Goal: Information Seeking & Learning: Check status

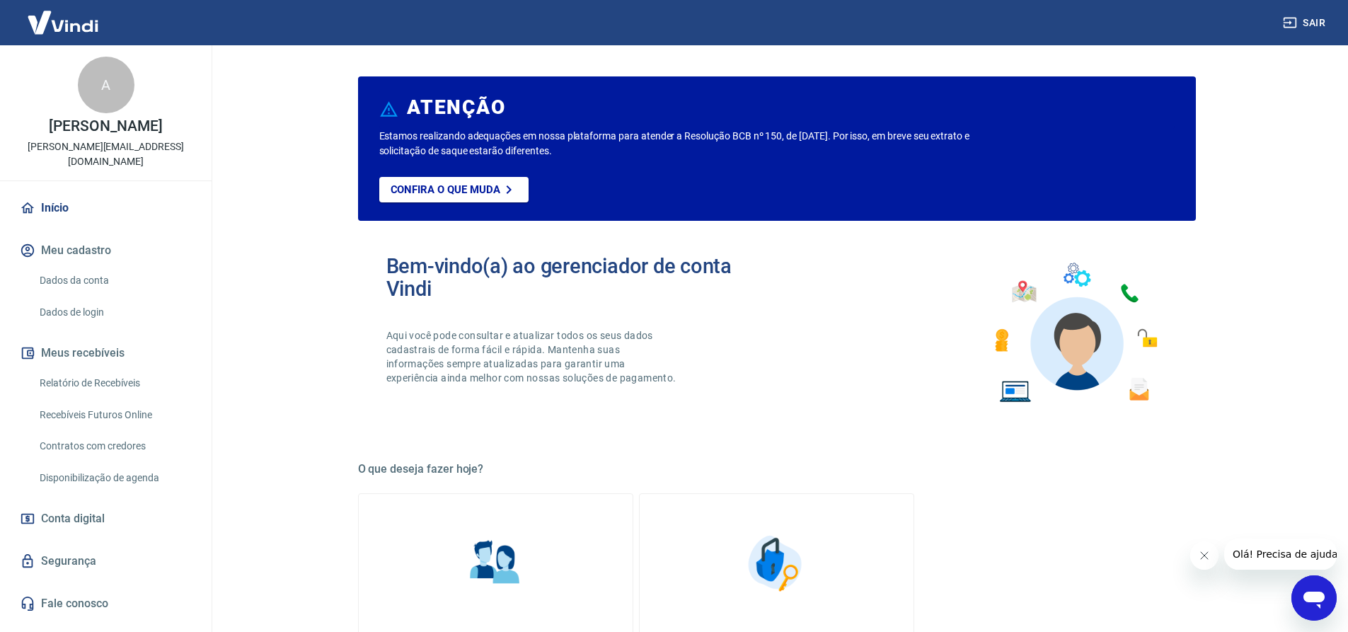
click at [1310, 591] on icon "Abrir janela de mensagens" at bounding box center [1314, 597] width 25 height 25
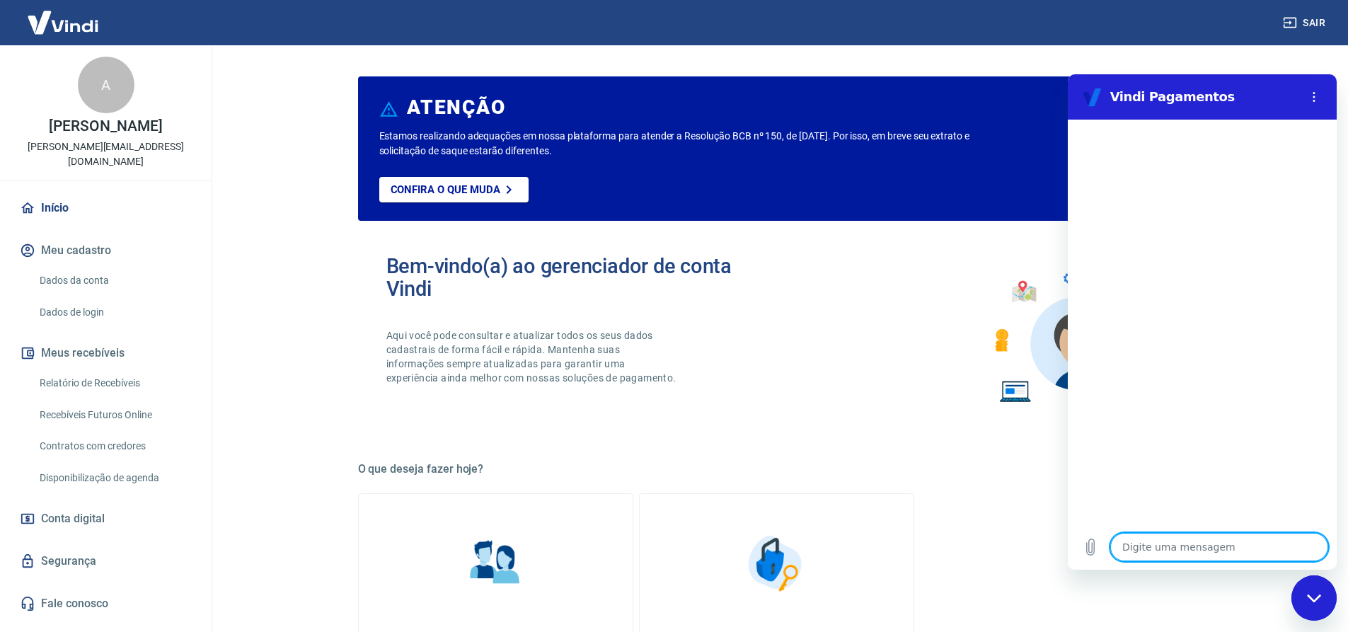
click at [1137, 550] on textarea at bounding box center [1220, 547] width 218 height 28
type textarea "A"
type textarea "x"
type textarea "AT"
type textarea "x"
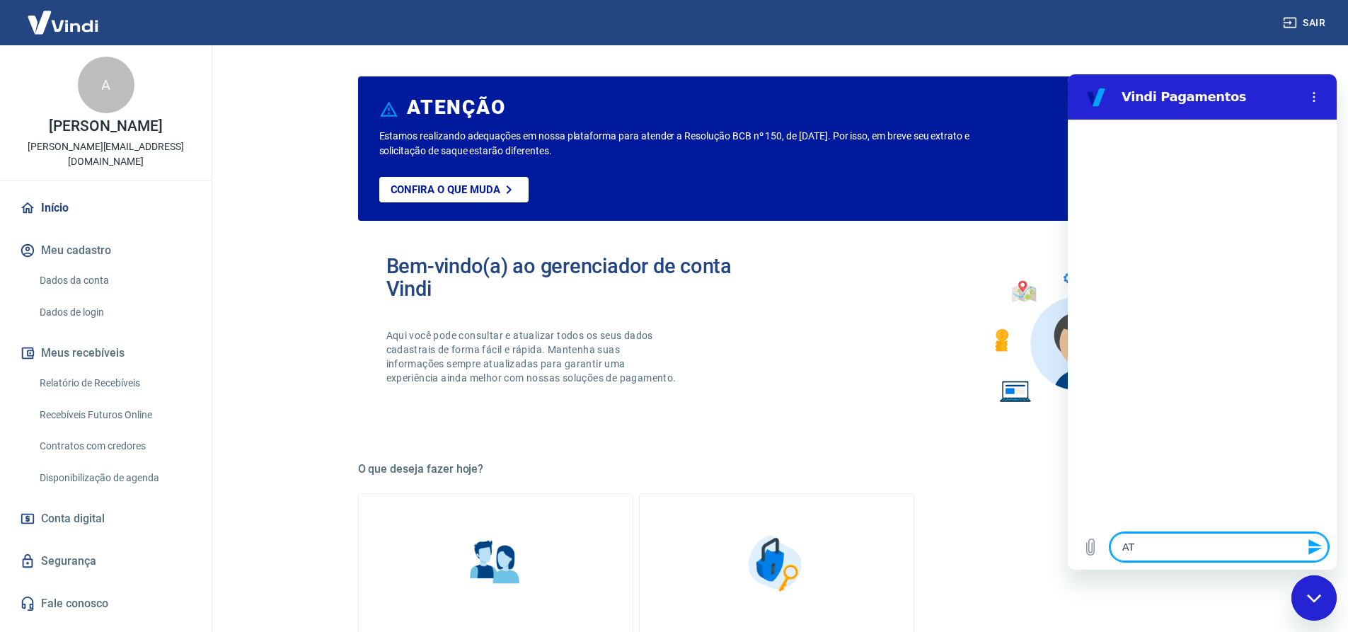
type textarea "ATE"
type textarea "x"
type textarea "[GEOGRAPHIC_DATA]"
type textarea "x"
type textarea "ATEND"
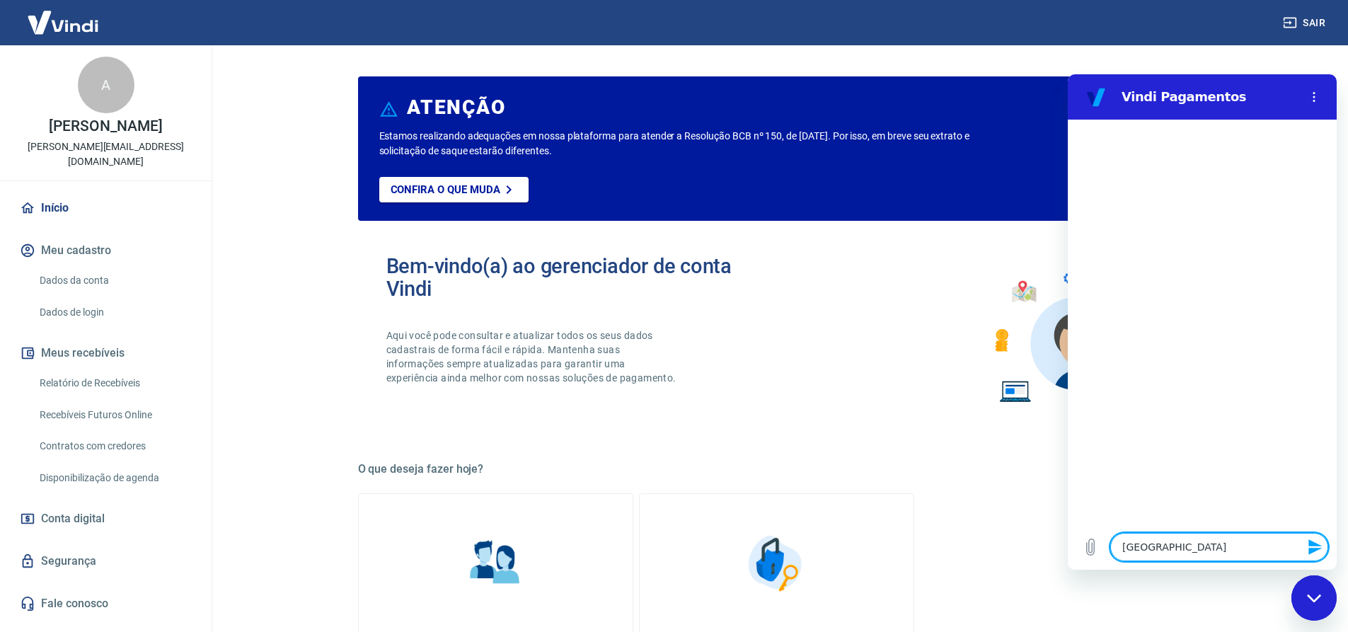
type textarea "x"
type textarea "ATENDI"
type textarea "x"
type textarea "ATENDIM"
type textarea "x"
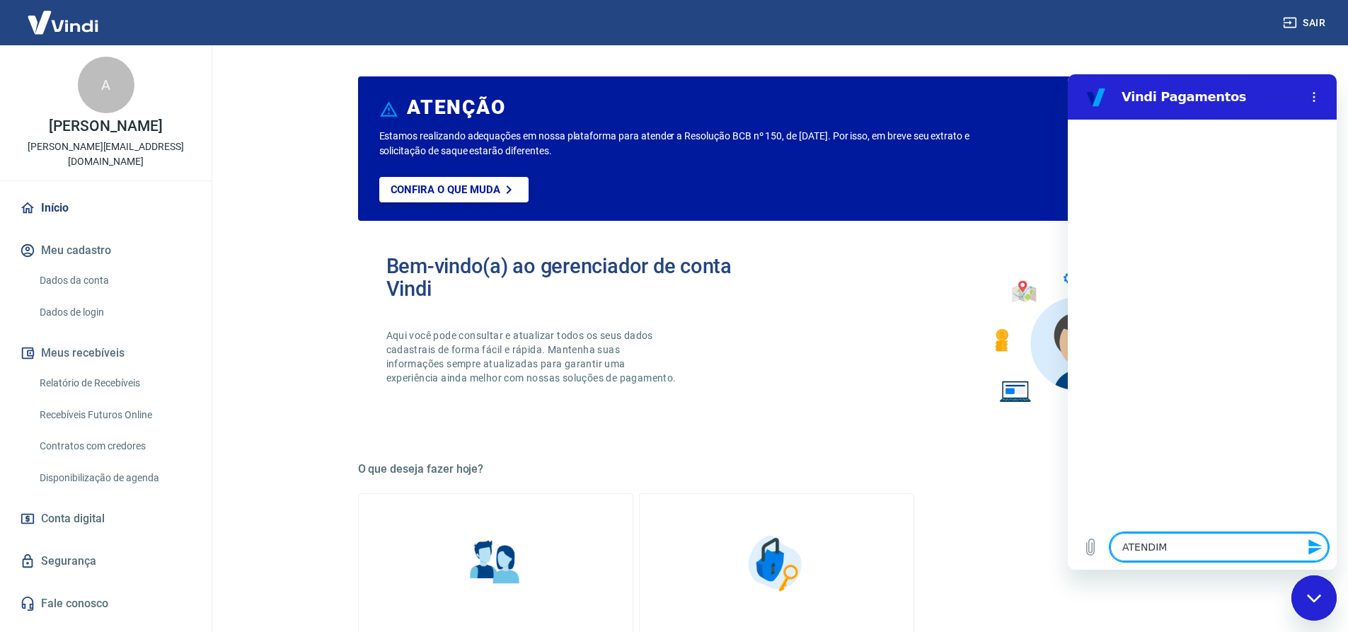
type textarea "ATENDIME"
type textarea "x"
type textarea "ATENDIMEN"
type textarea "x"
type textarea "ATENDIMENT"
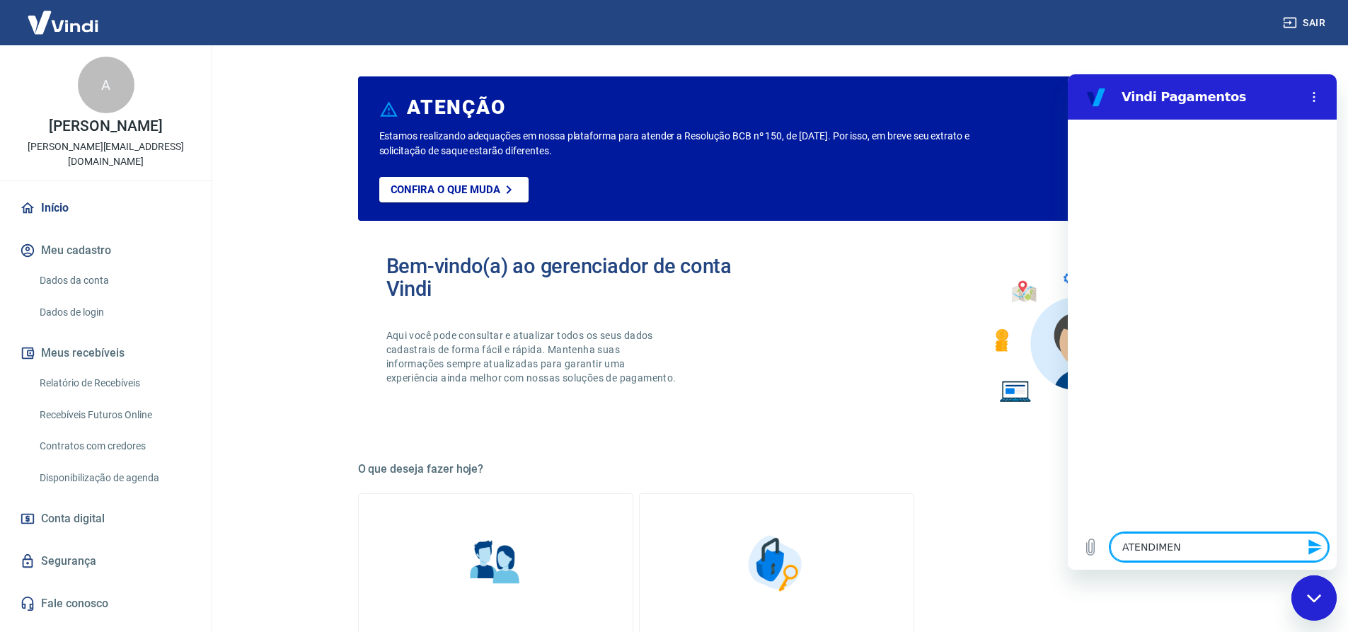
type textarea "x"
type textarea "ATENDIMENTO"
type textarea "x"
type textarea "ATENDIMENT"
type textarea "x"
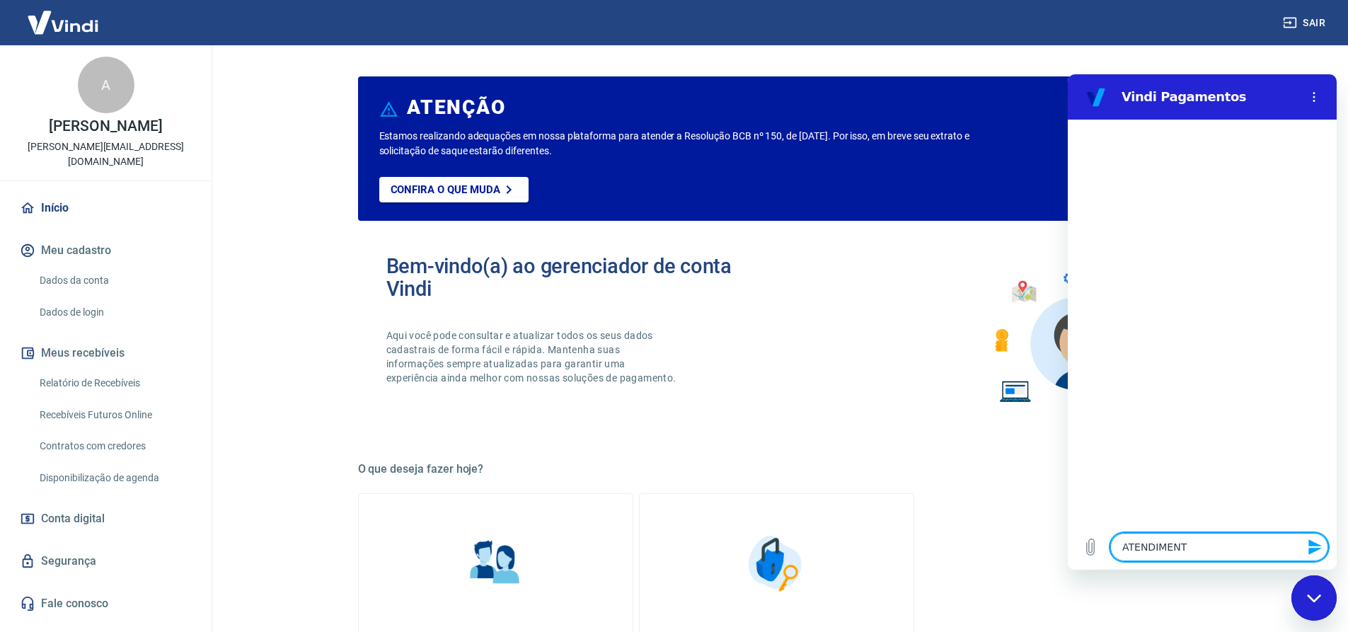
type textarea "ATENDIMEN"
type textarea "x"
type textarea "ATENDIME"
type textarea "x"
type textarea "ATENDIM"
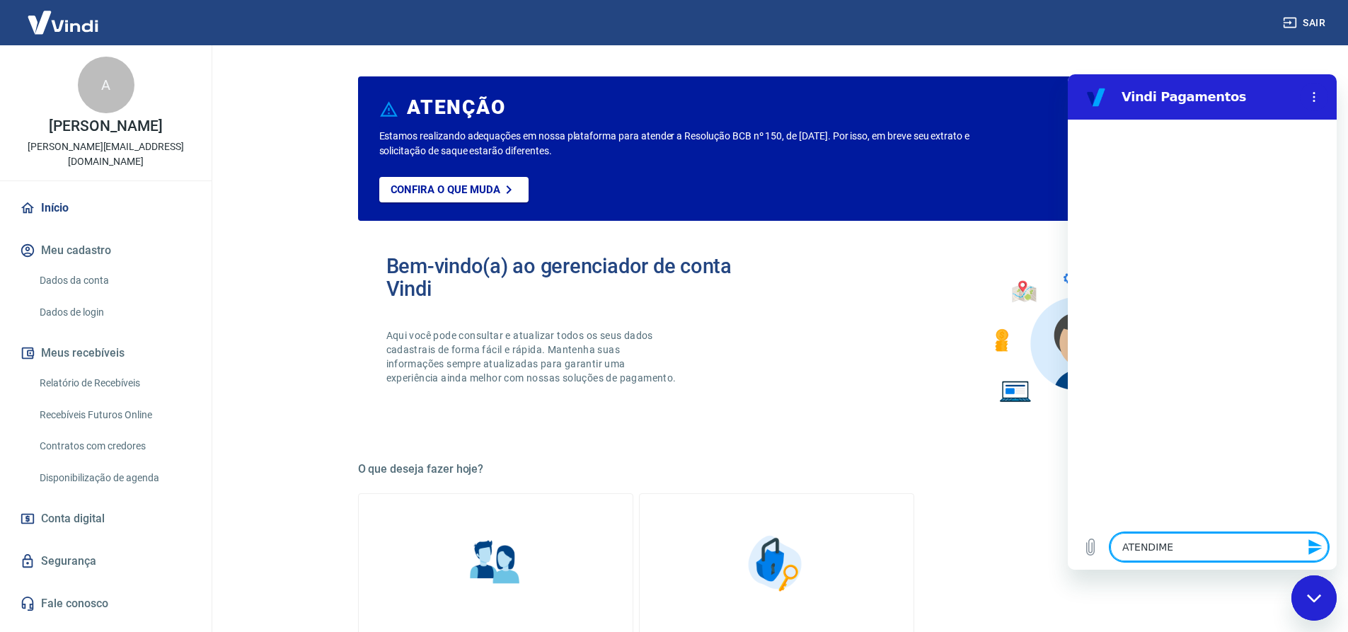
type textarea "x"
type textarea "ATENDI"
type textarea "x"
type textarea "ATEND"
type textarea "x"
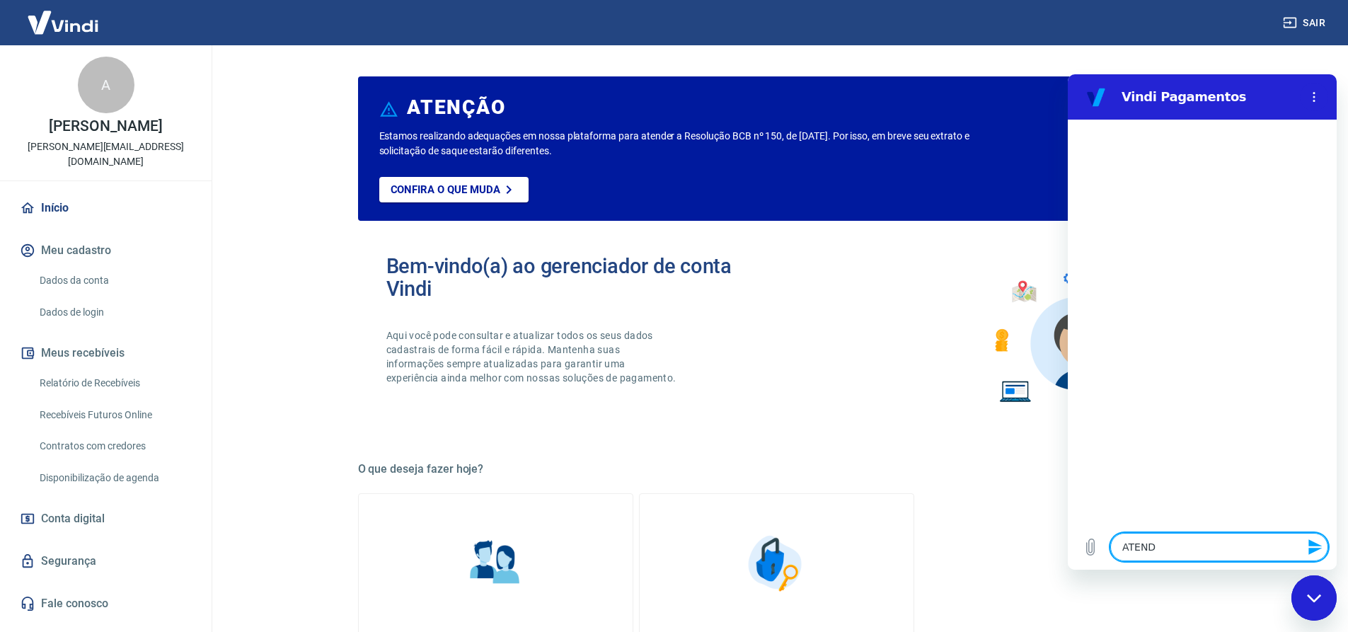
type textarea "[GEOGRAPHIC_DATA]"
type textarea "x"
type textarea "ATE"
type textarea "x"
type textarea "AT"
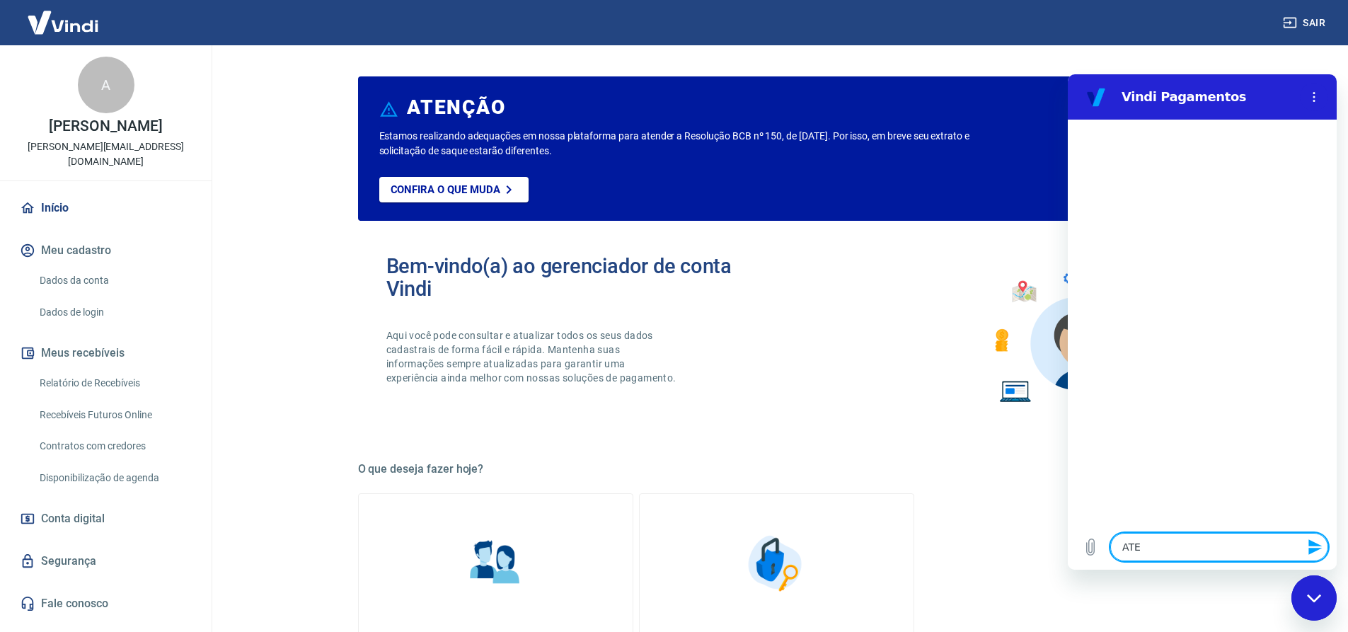
type textarea "x"
type textarea "A"
type textarea "x"
type textarea "B"
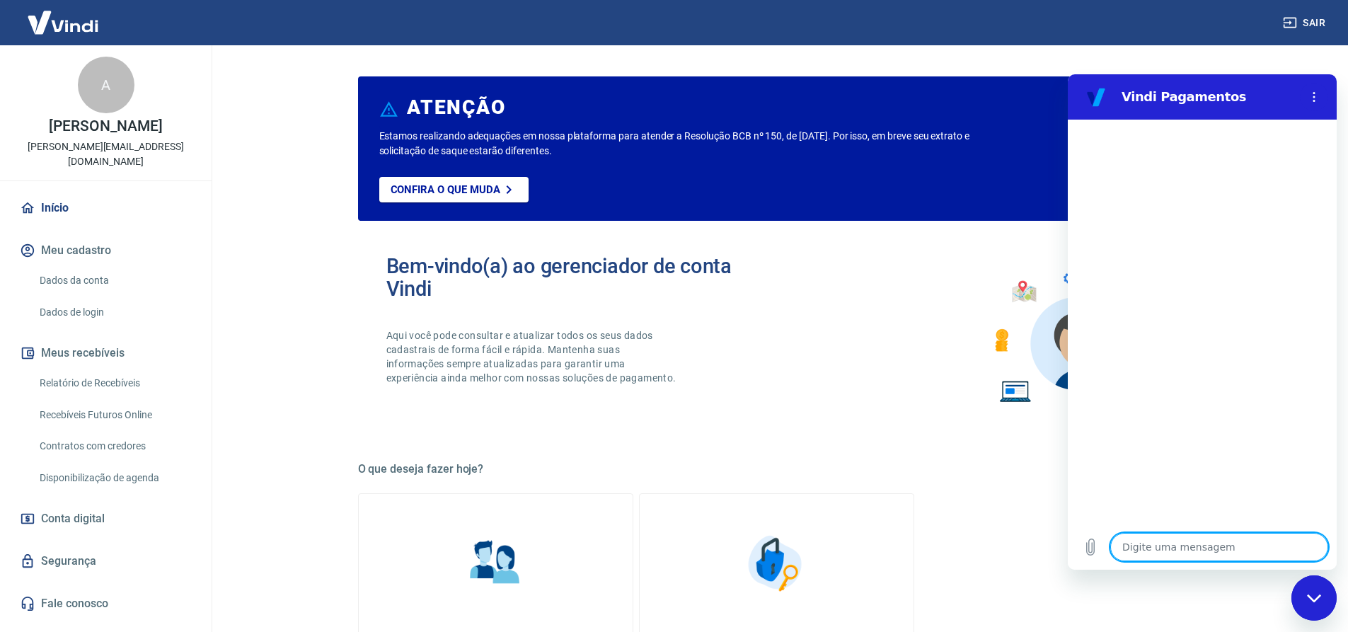
type textarea "x"
type textarea "BO"
type textarea "x"
type textarea "BOA"
type textarea "x"
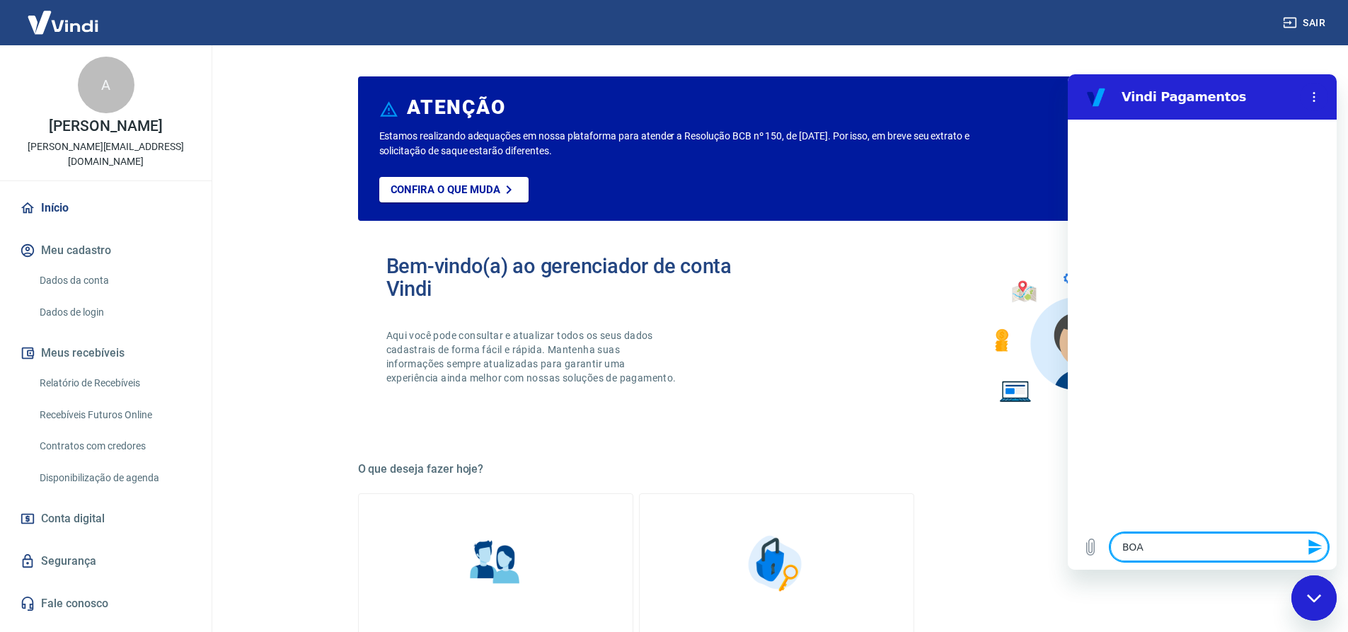
type textarea "BOA"
type textarea "x"
type textarea "BOA T"
type textarea "x"
type textarea "BOA TA"
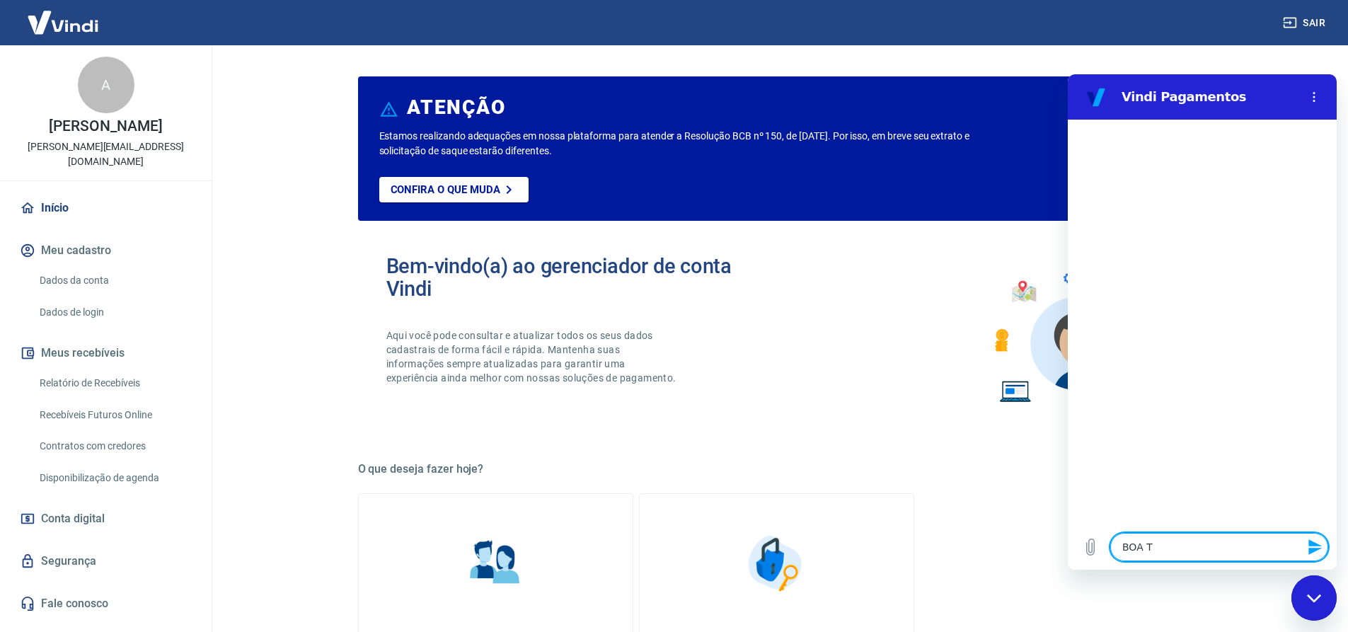
type textarea "x"
type textarea "BOA TAR"
type textarea "x"
type textarea "BOA TARD"
type textarea "x"
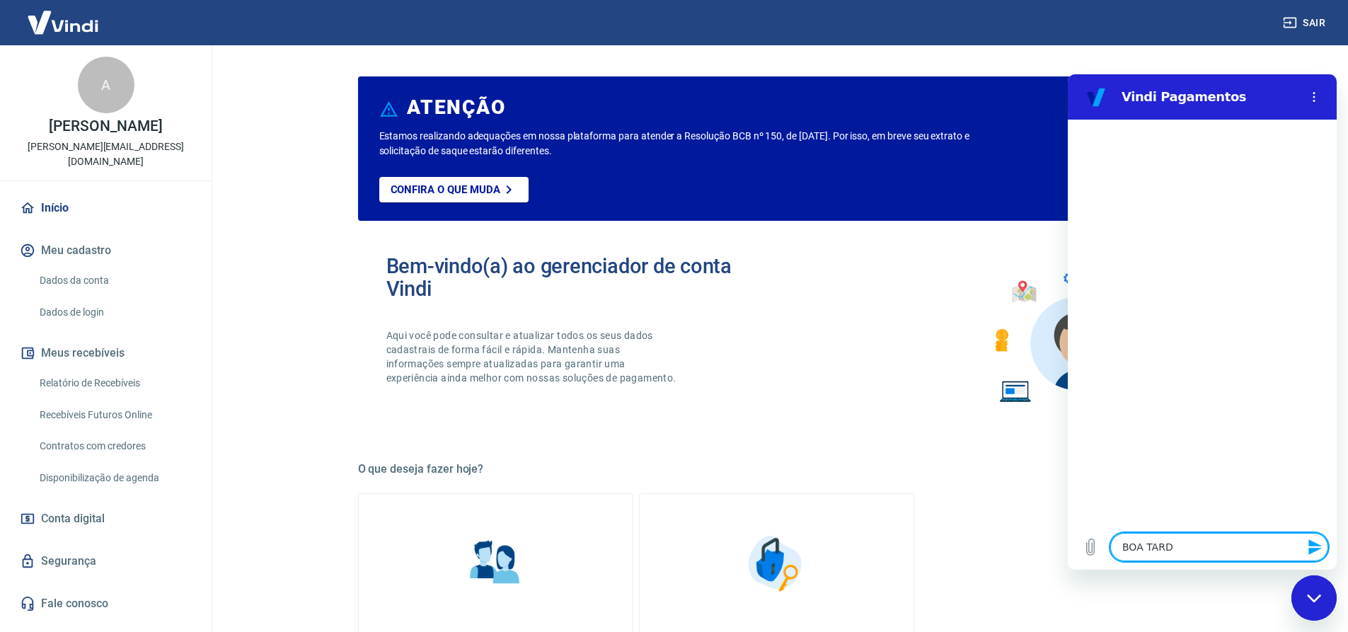
type textarea "BOA TARDE"
type textarea "x"
type textarea "BOA TARDE!"
type textarea "x"
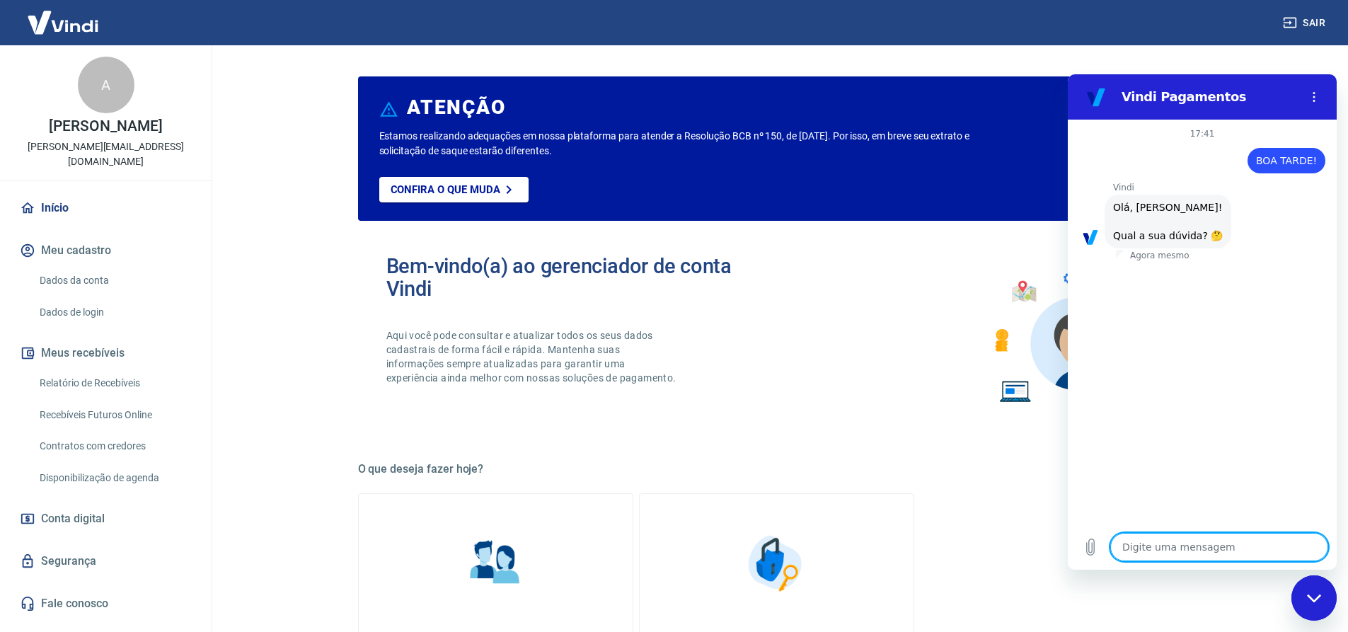
scroll to position [33, 0]
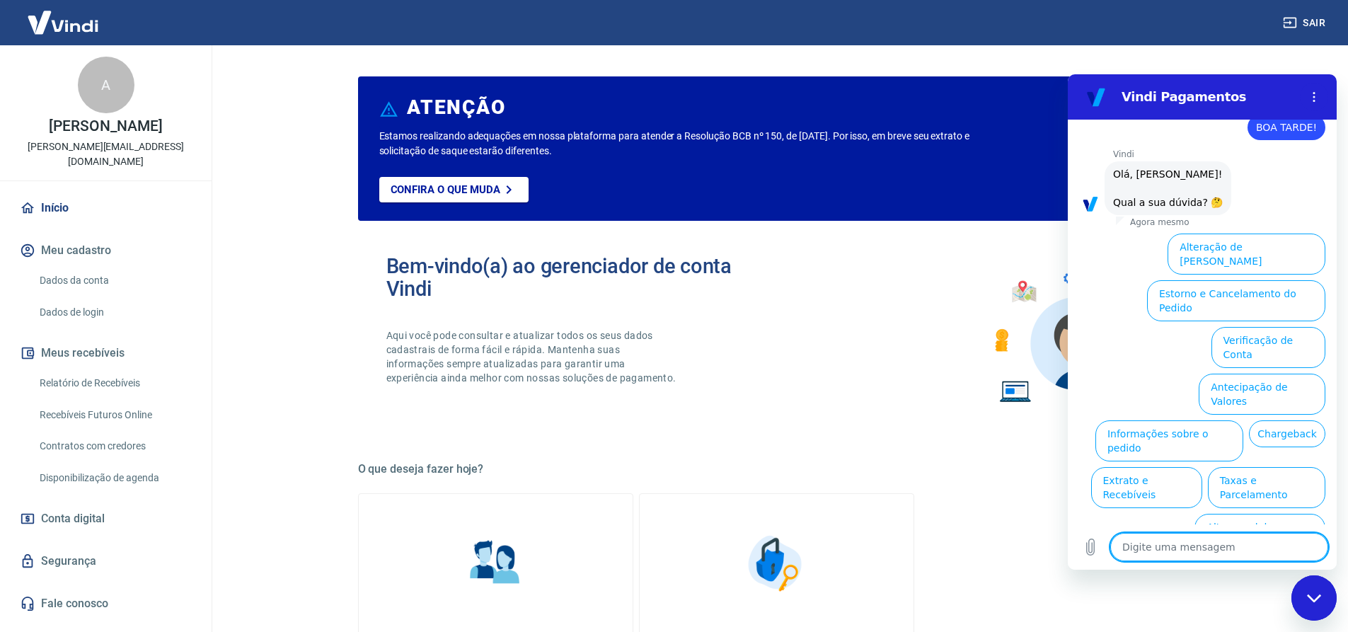
type textarea "F"
type textarea "x"
type textarea "FA"
type textarea "x"
type textarea "FAL"
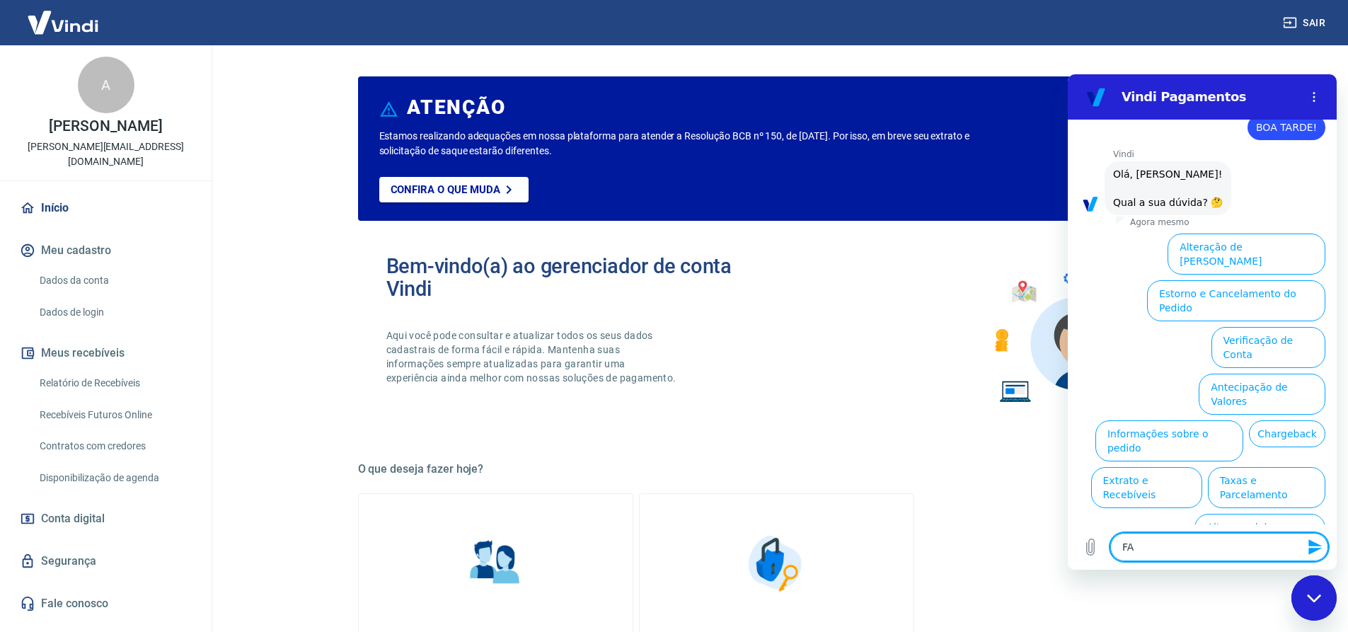
type textarea "x"
type textarea "FA"
type textarea "x"
type textarea "F"
type textarea "x"
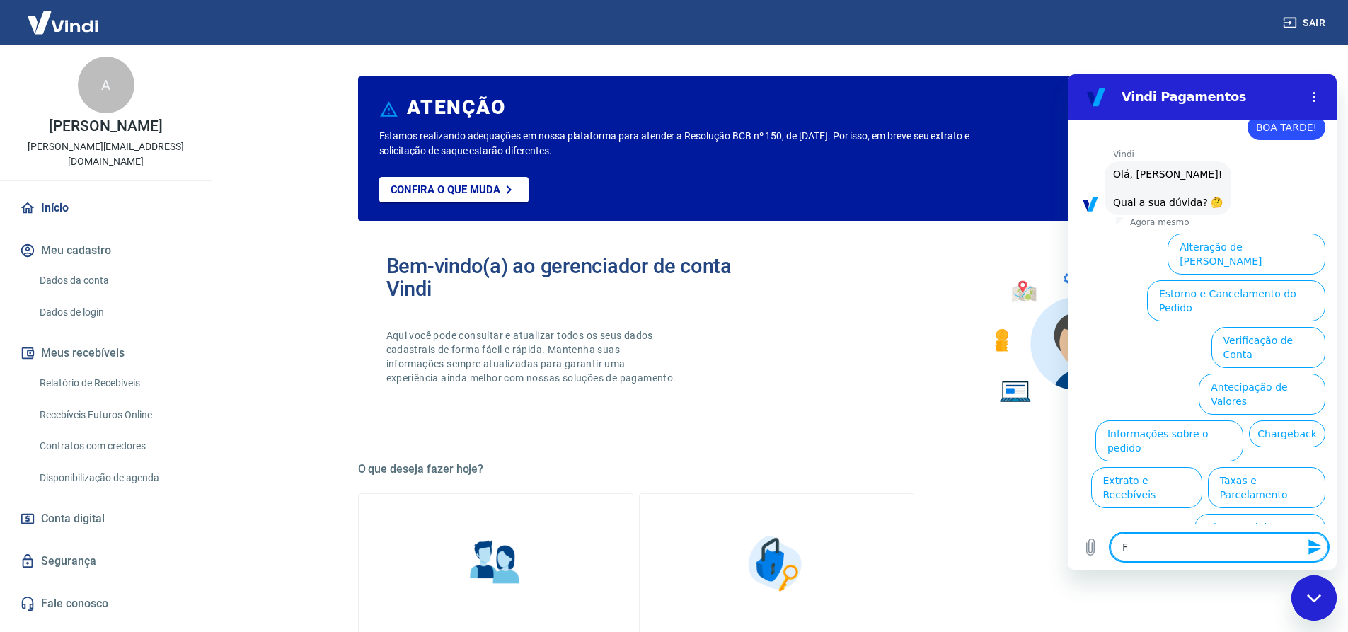
type textarea "x"
type textarea "F"
type textarea "x"
type textarea "Fa"
type textarea "x"
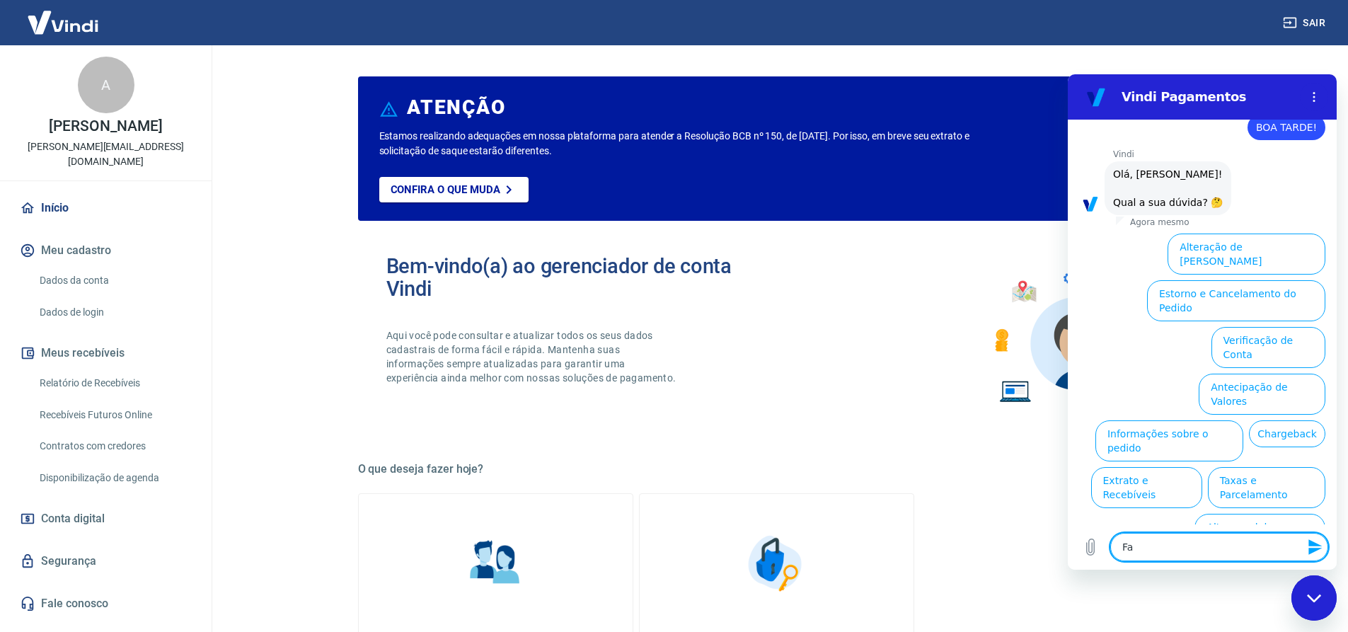
type textarea "Fak"
type textarea "x"
type textarea "Faka"
type textarea "x"
type textarea "Fak"
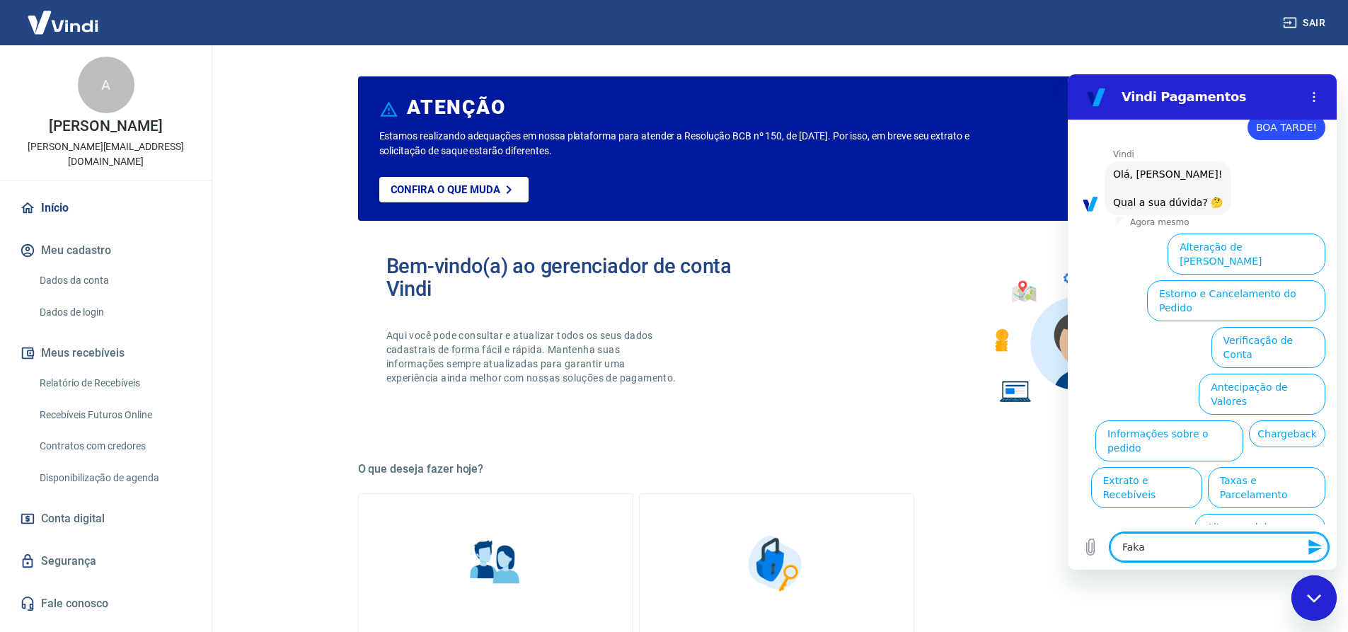
type textarea "x"
type textarea "Fa"
type textarea "x"
type textarea "Fal"
type textarea "x"
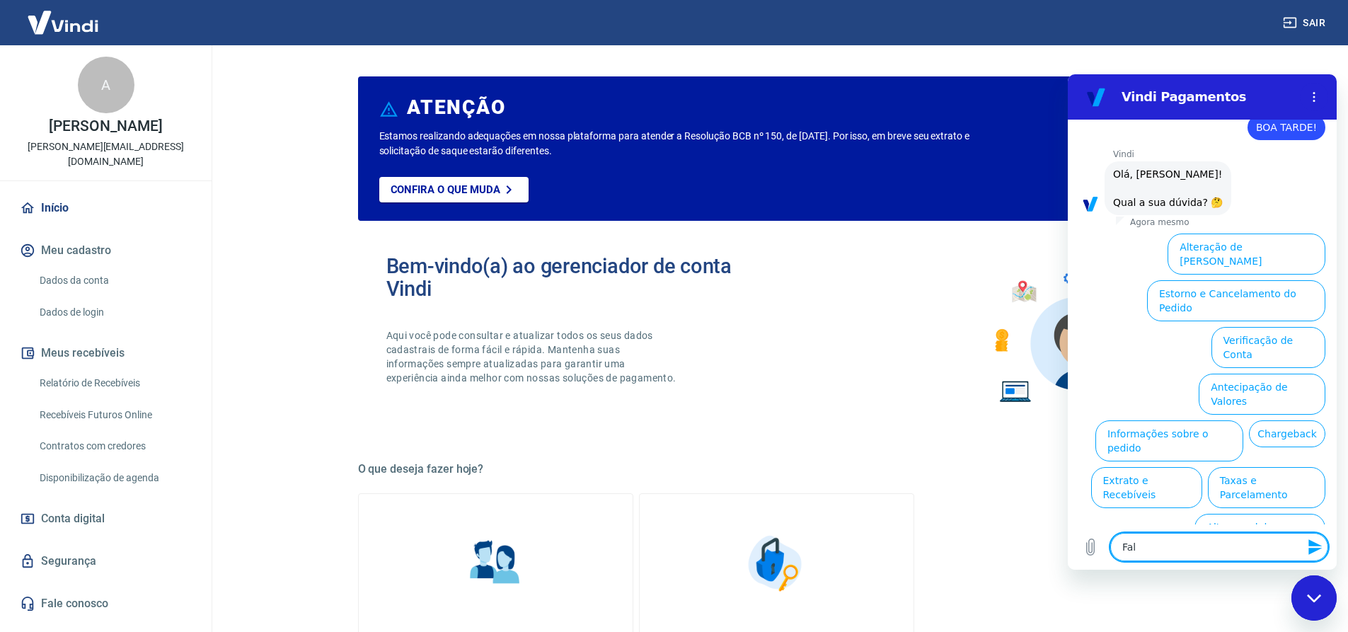
type textarea "Fala"
type textarea "x"
type textarea "Falar"
type textarea "x"
type textarea "Falar"
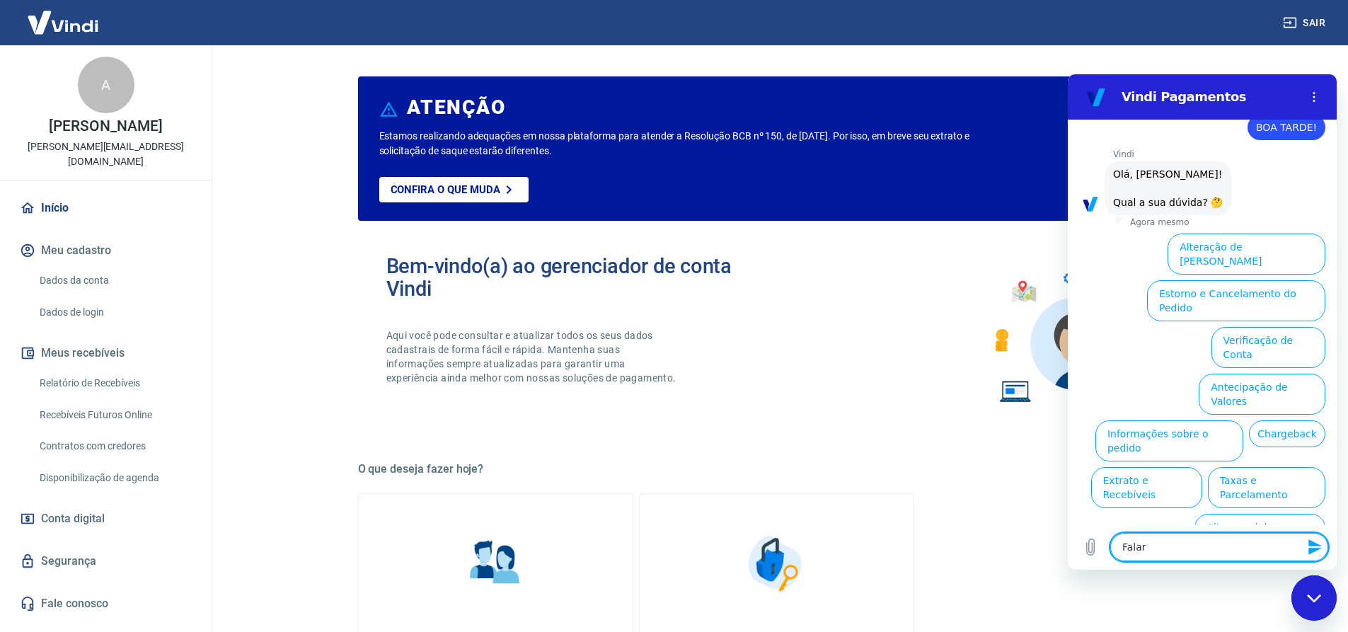
type textarea "x"
type textarea "Falar c"
type textarea "x"
type textarea "Falar co"
type textarea "x"
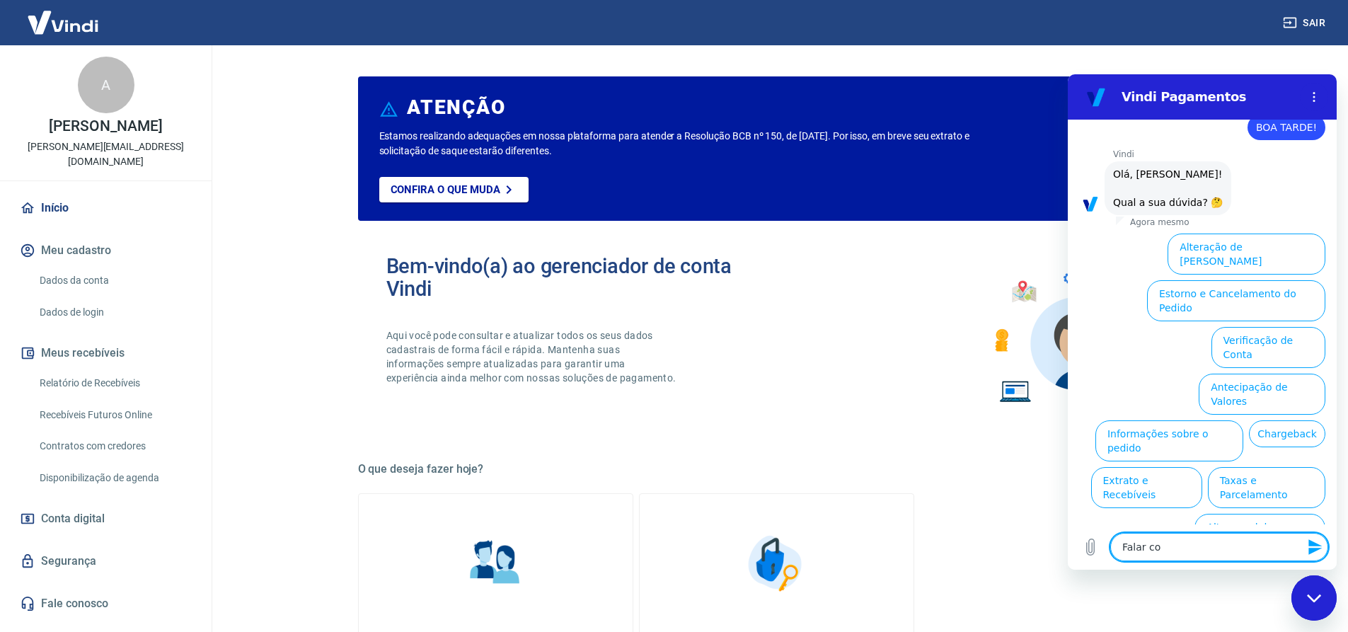
type textarea "Falar com"
type textarea "x"
type textarea "Falar com"
type textarea "x"
type textarea "Falar com a"
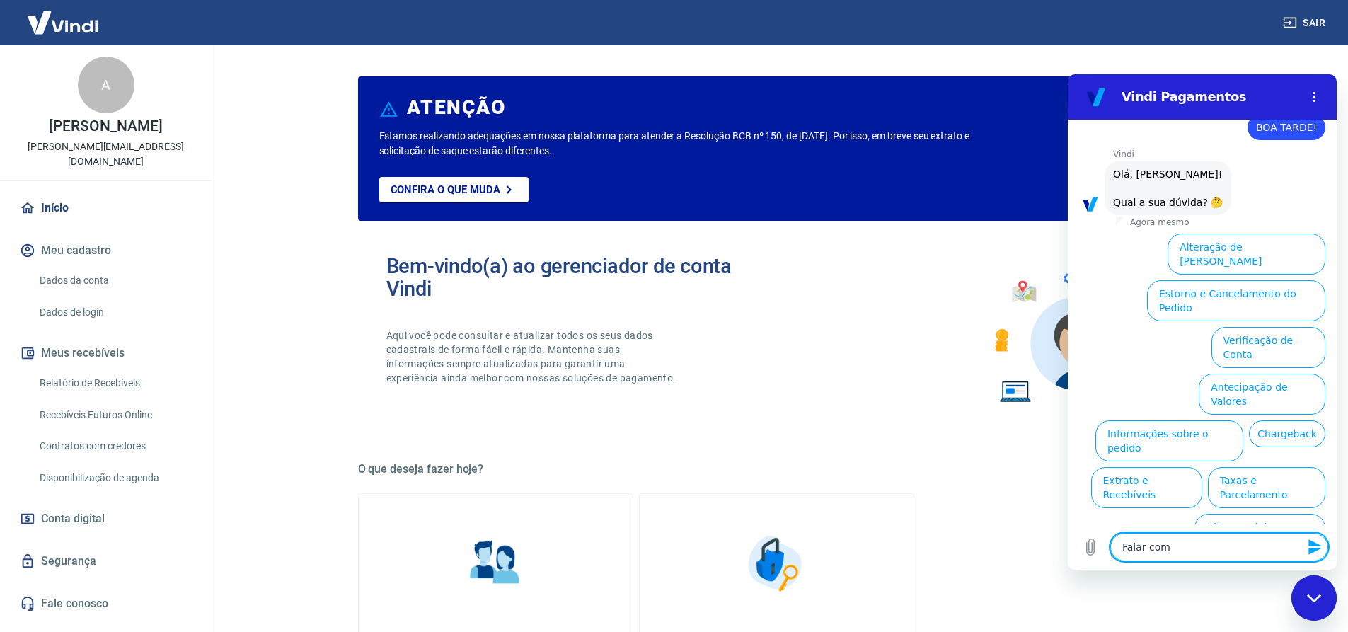
type textarea "x"
type textarea "Falar com at"
type textarea "x"
type textarea "Falar com ate"
type textarea "x"
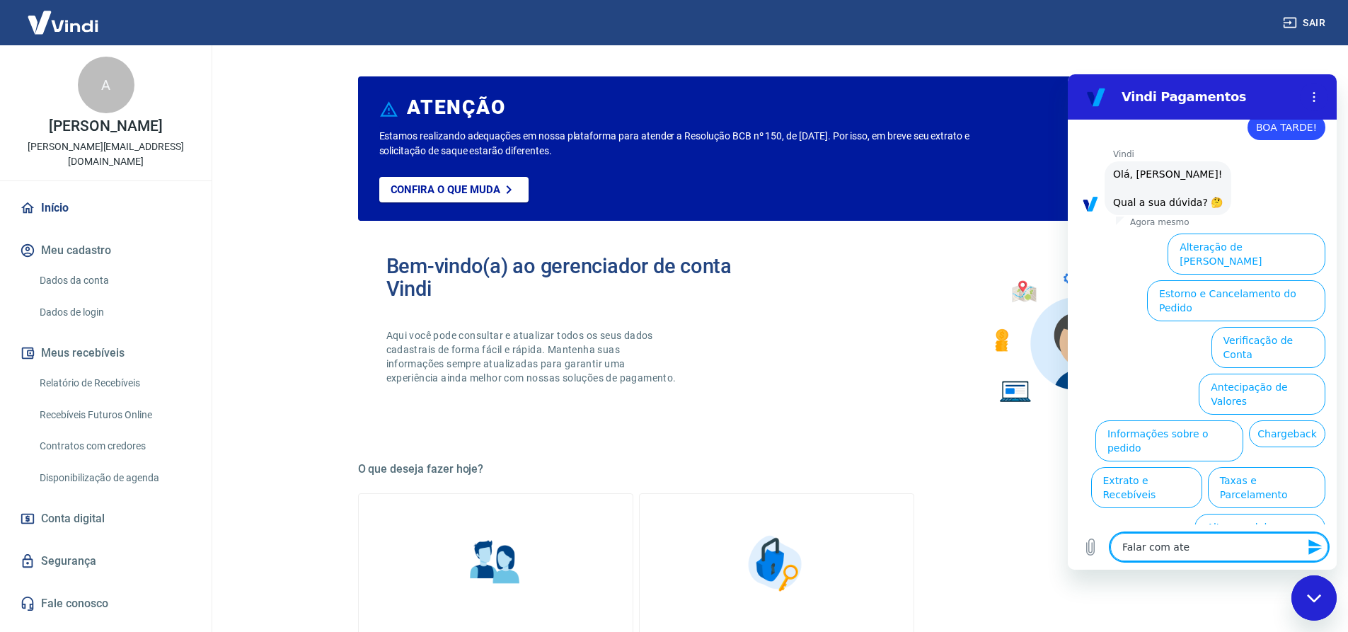
type textarea "Falar com [GEOGRAPHIC_DATA]"
type textarea "x"
type textarea "Falar com atend"
type textarea "x"
type textarea "Falar com atendi"
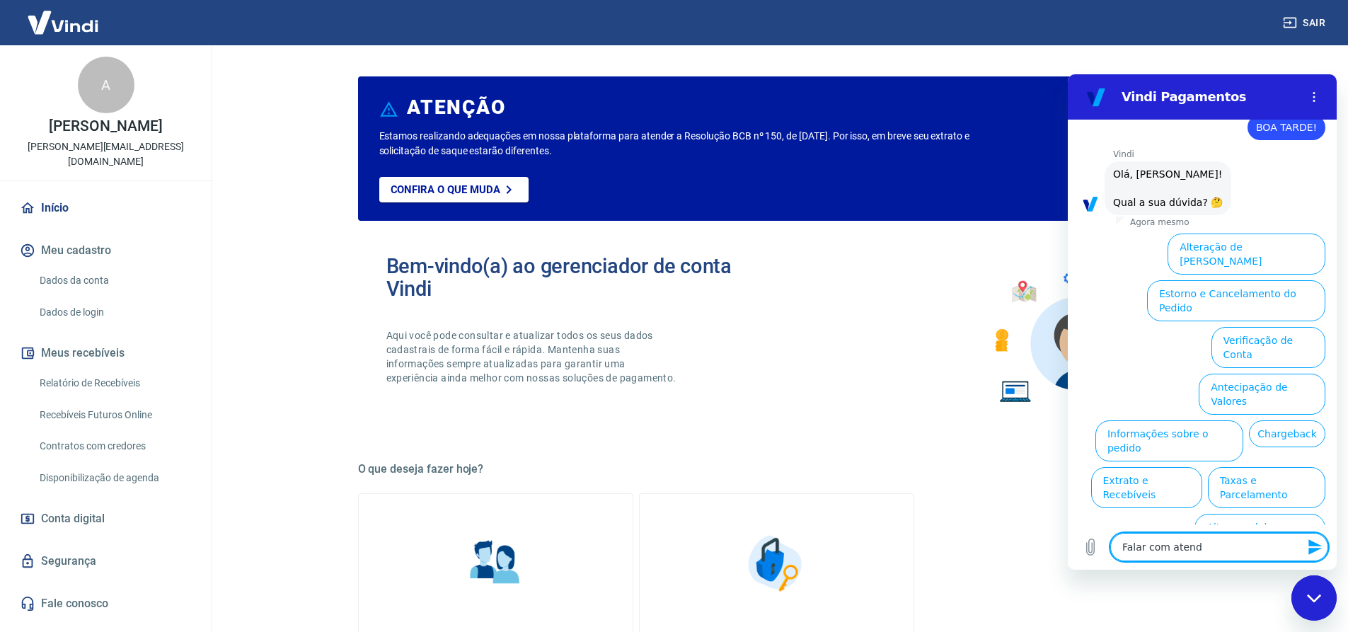
type textarea "x"
type textarea "Falar com atendim"
type textarea "x"
type textarea "Falar com atendime"
type textarea "x"
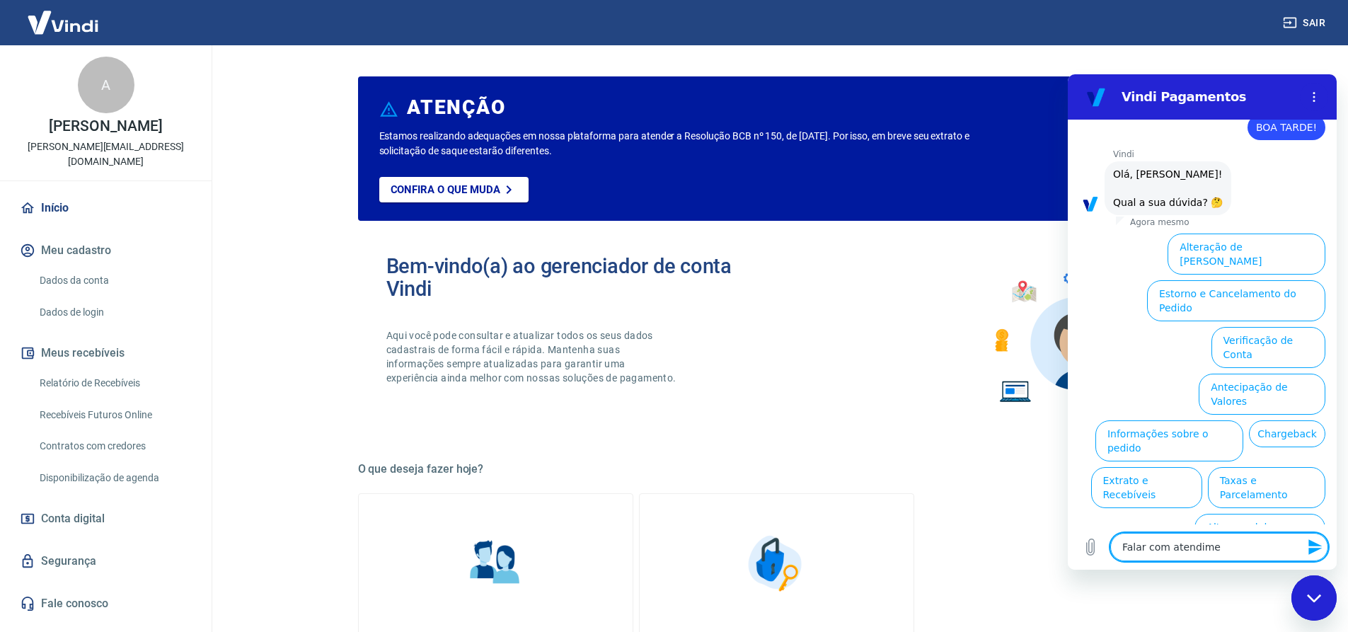
type textarea "Falar com atendimen"
type textarea "x"
type textarea "Falar com atendiment"
type textarea "x"
type textarea "Falar com atendimento"
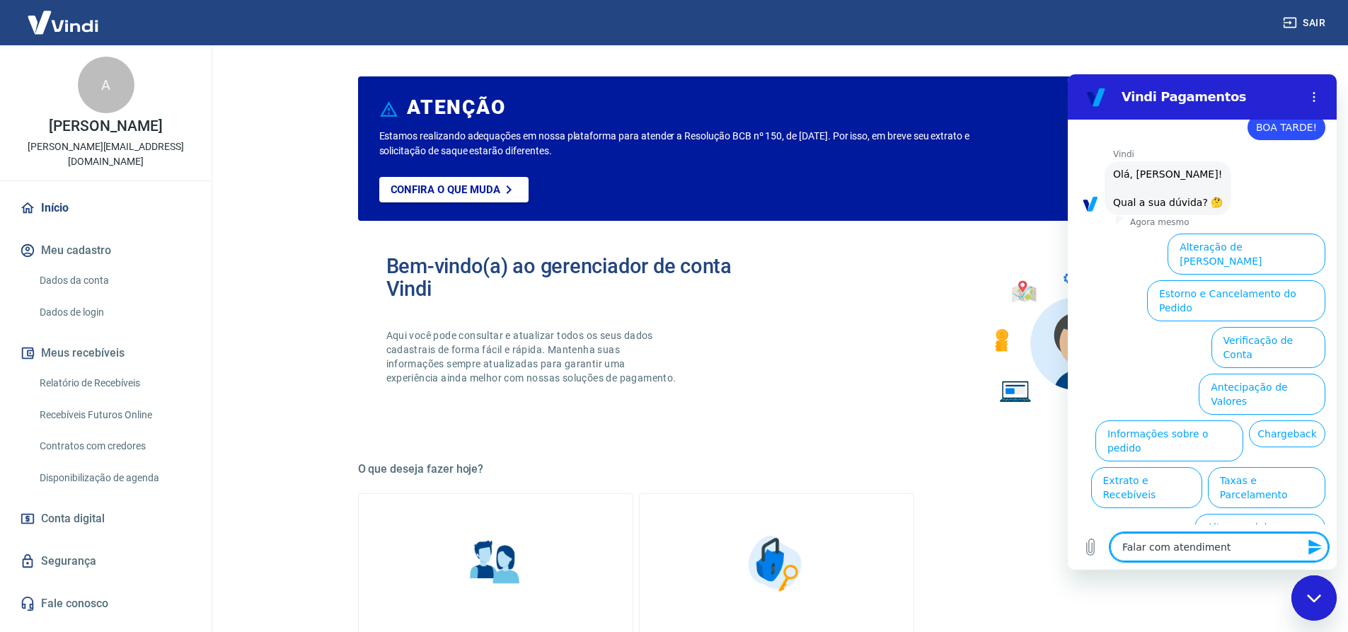
type textarea "x"
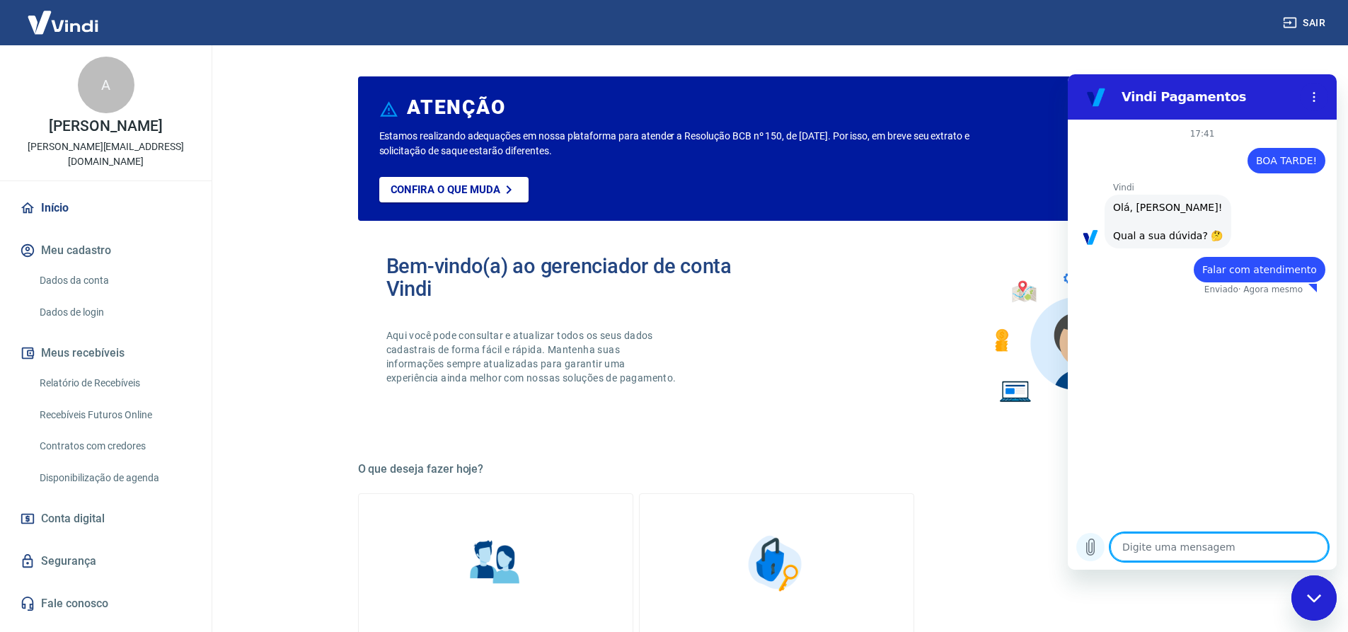
type textarea "x"
type textarea "a"
type textarea "x"
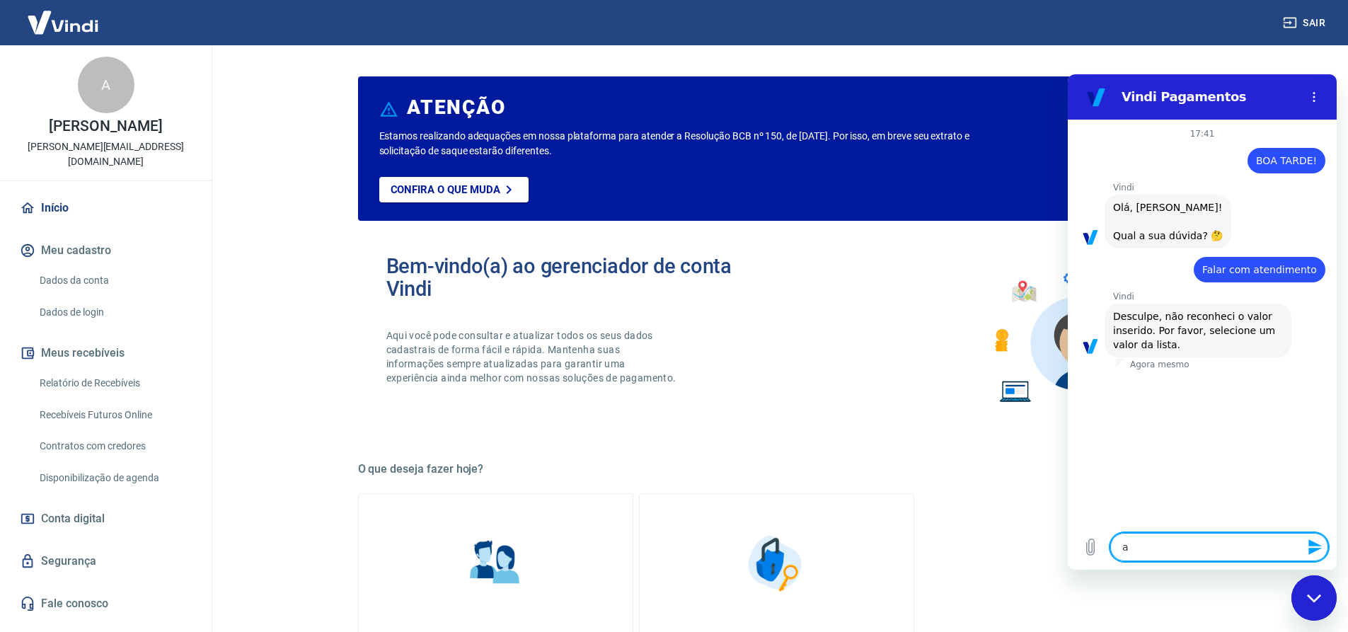
type textarea "at"
type textarea "x"
type textarea "ate"
type textarea "x"
type textarea "aten"
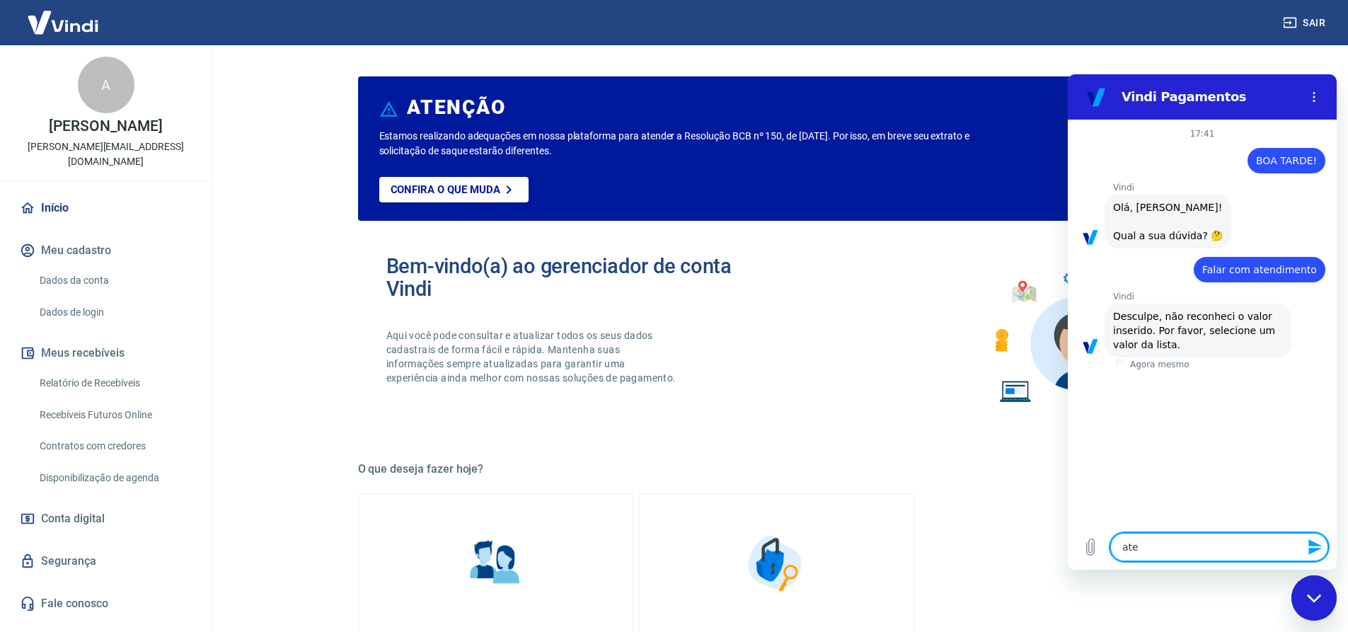
type textarea "x"
type textarea "atend"
type textarea "x"
type textarea "atende"
type textarea "x"
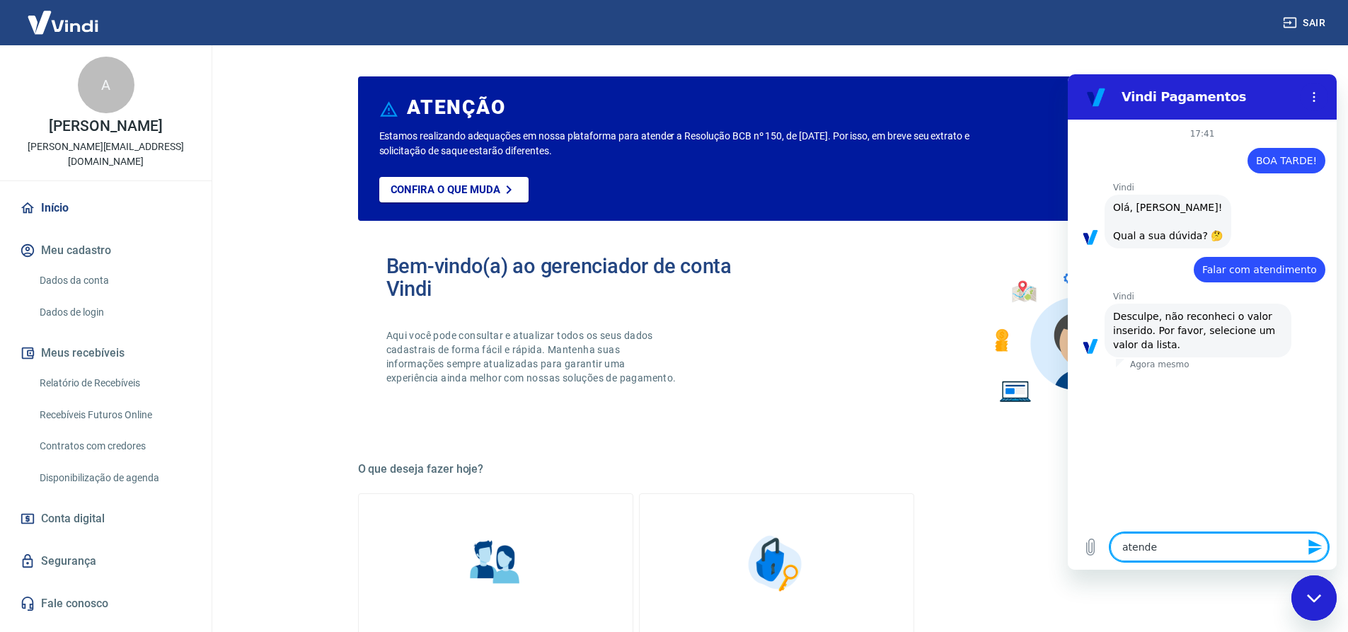
type textarea "atenden"
type textarea "x"
type textarea "atendent"
type textarea "x"
type textarea "atendente"
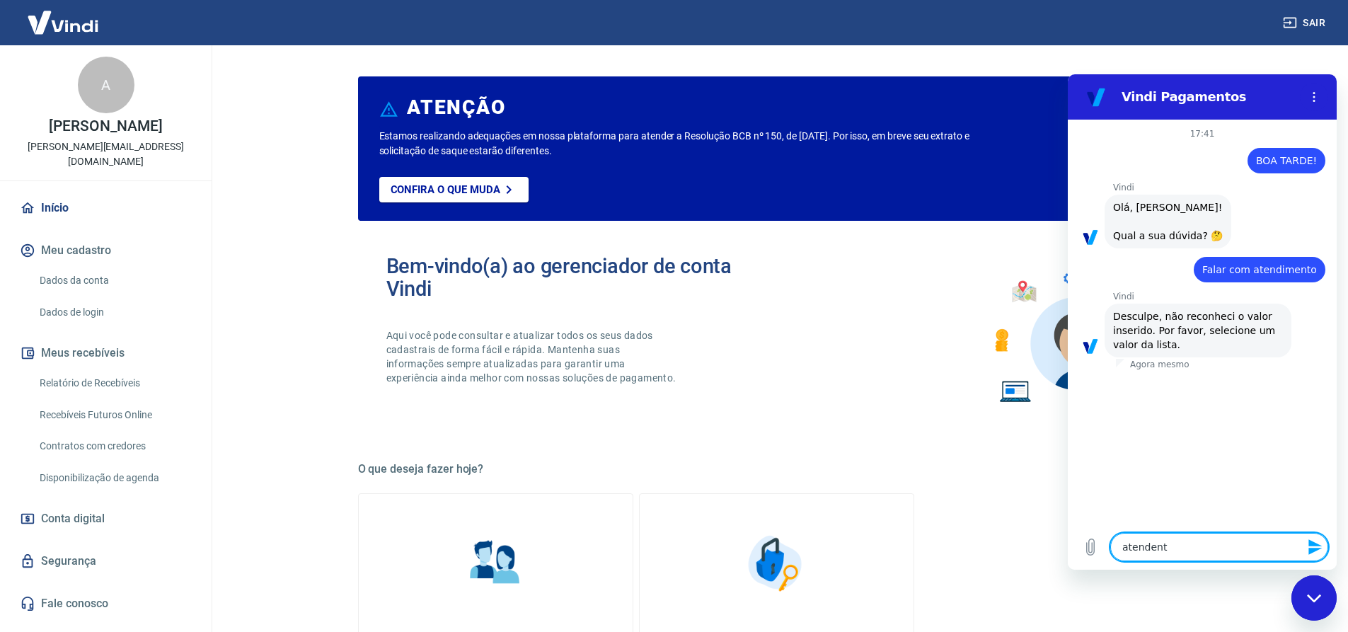
type textarea "x"
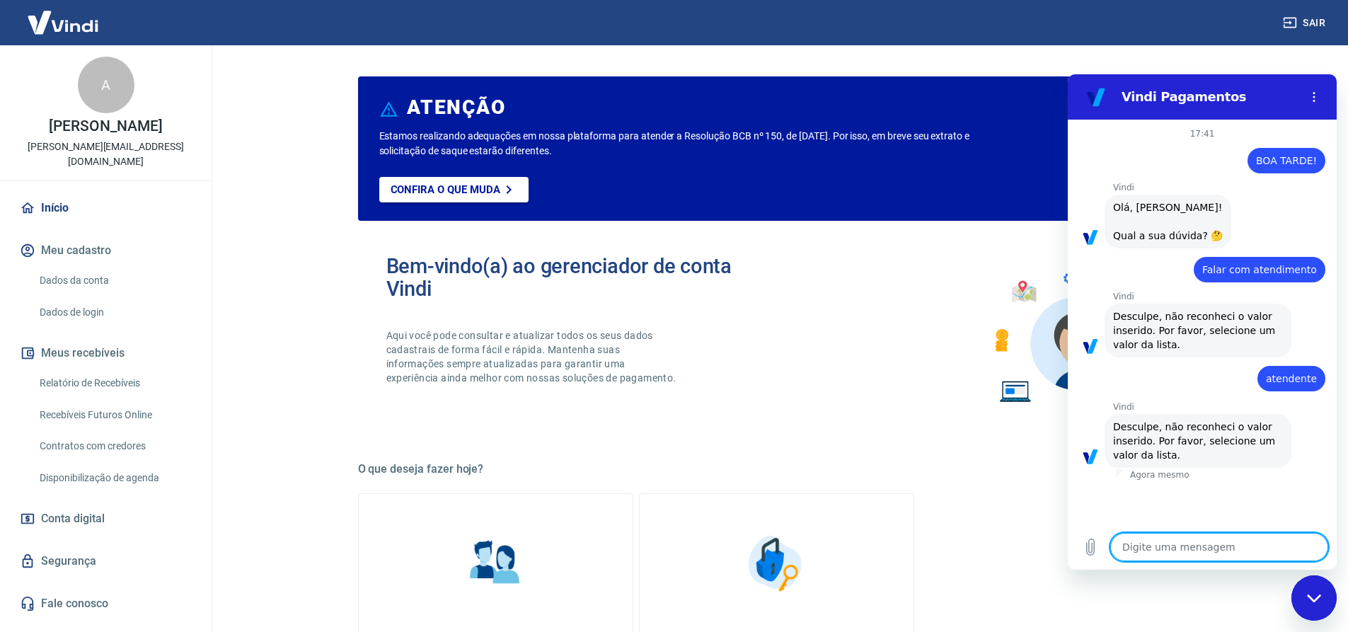
type textarea "e"
type textarea "x"
type textarea "es"
type textarea "x"
type textarea "esp"
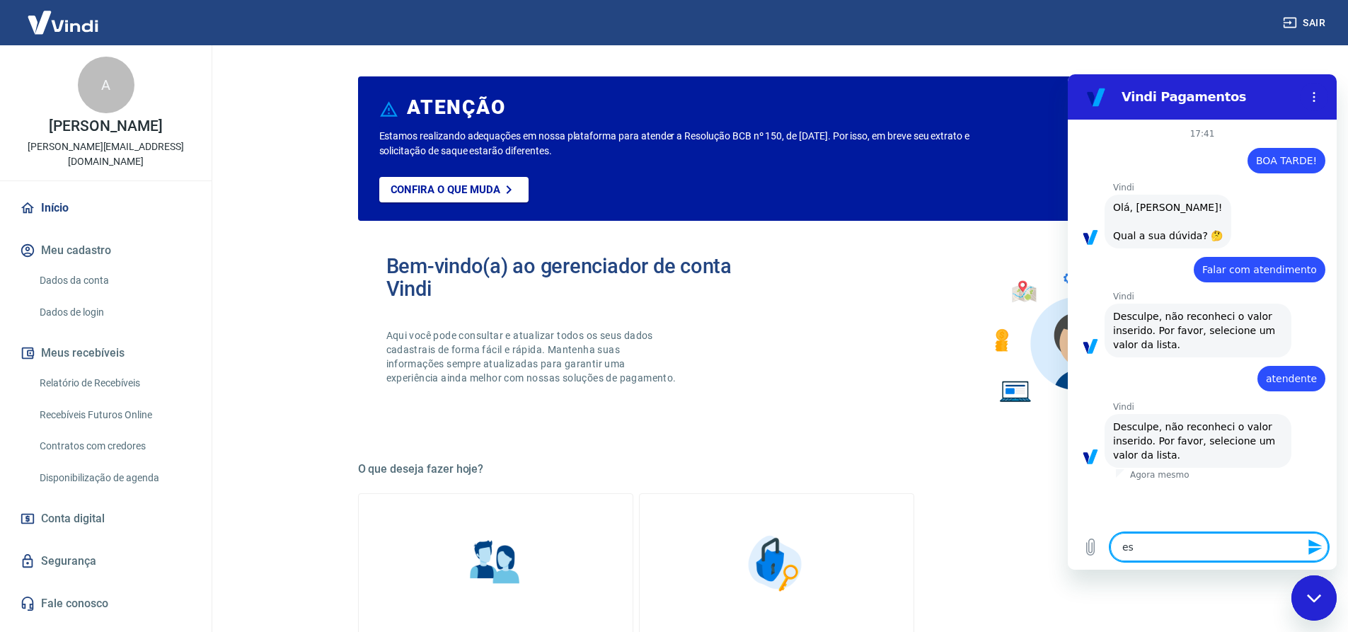
type textarea "x"
type textarea "espe"
type textarea "x"
type textarea "espec"
type textarea "x"
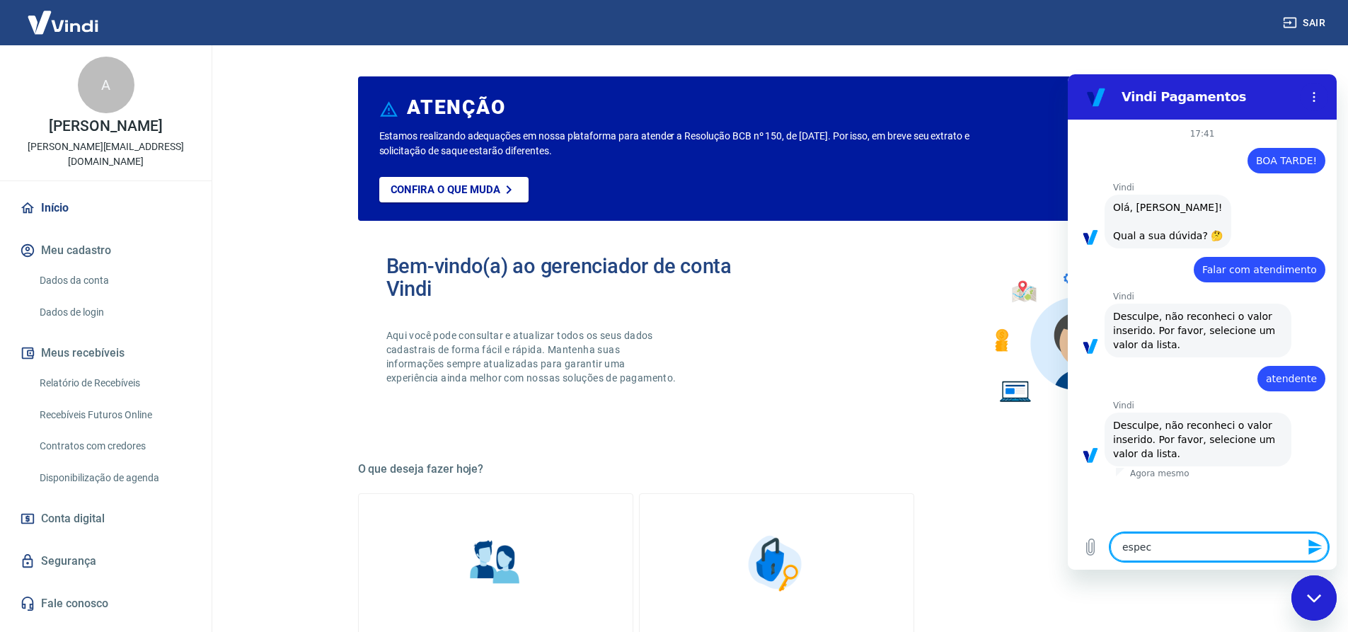
type textarea "especi"
type textarea "x"
type textarea "especia"
type textarea "x"
type textarea "especial"
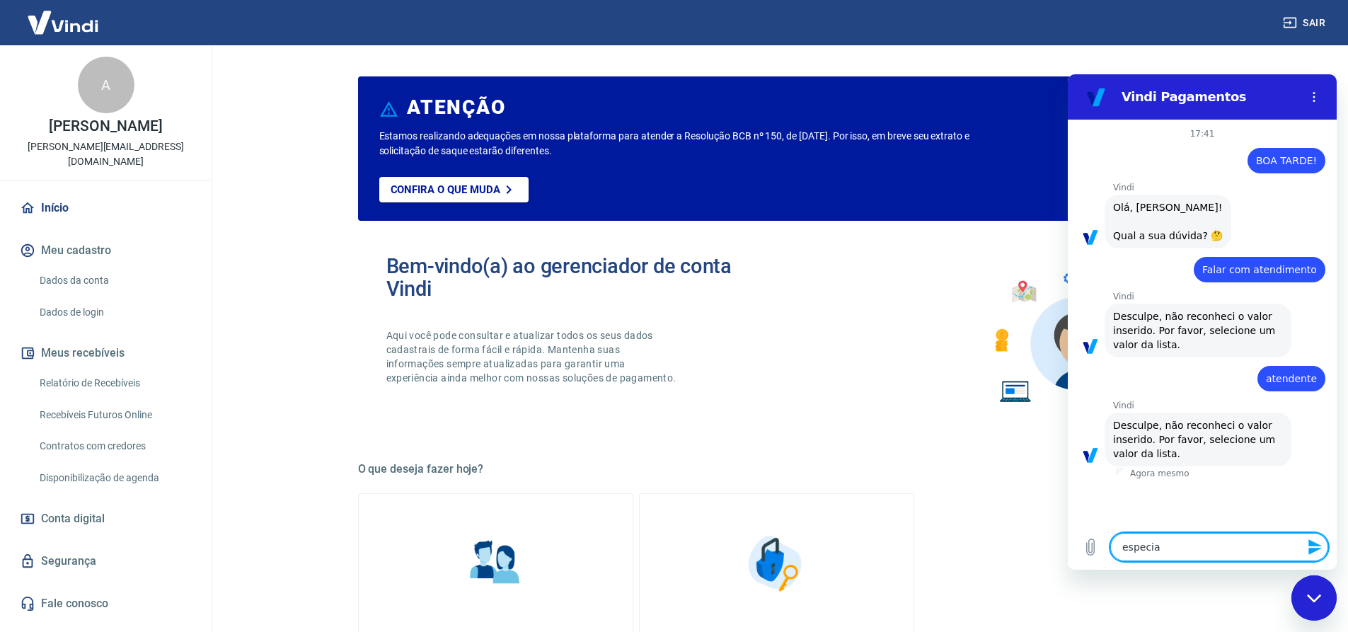
type textarea "x"
type textarea "especiali"
type textarea "x"
type textarea "especialis"
type textarea "x"
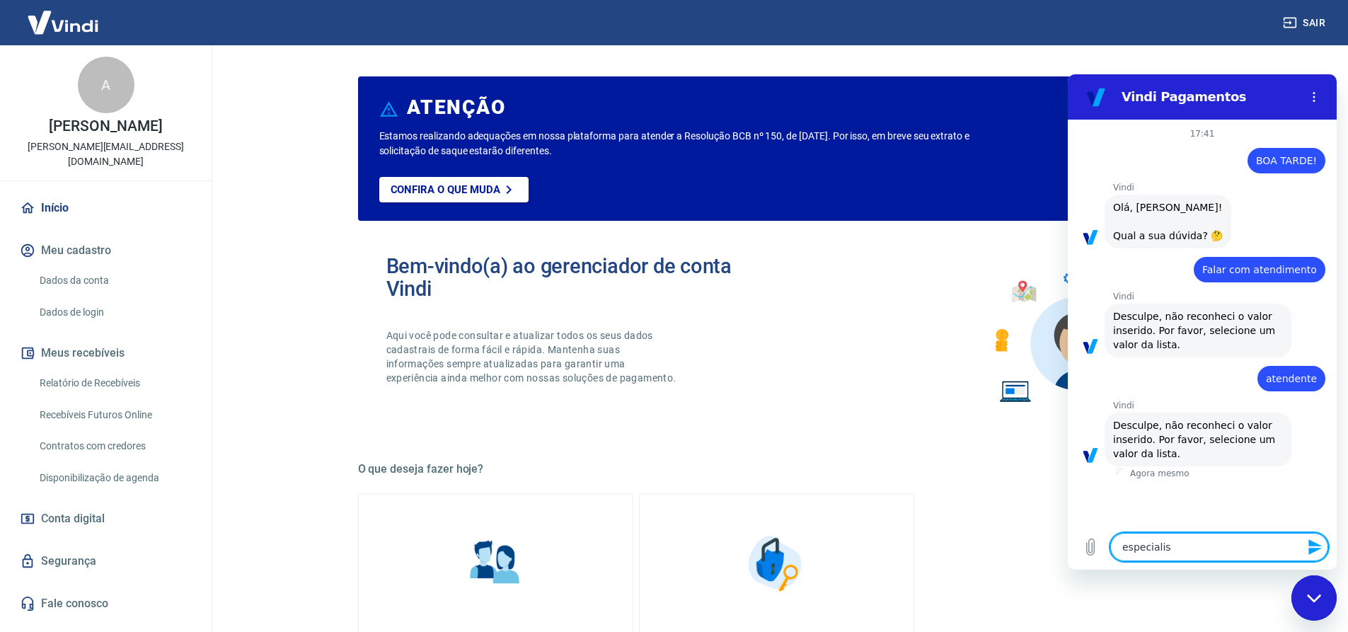
type textarea "especialist"
type textarea "x"
type textarea "especialista"
type textarea "x"
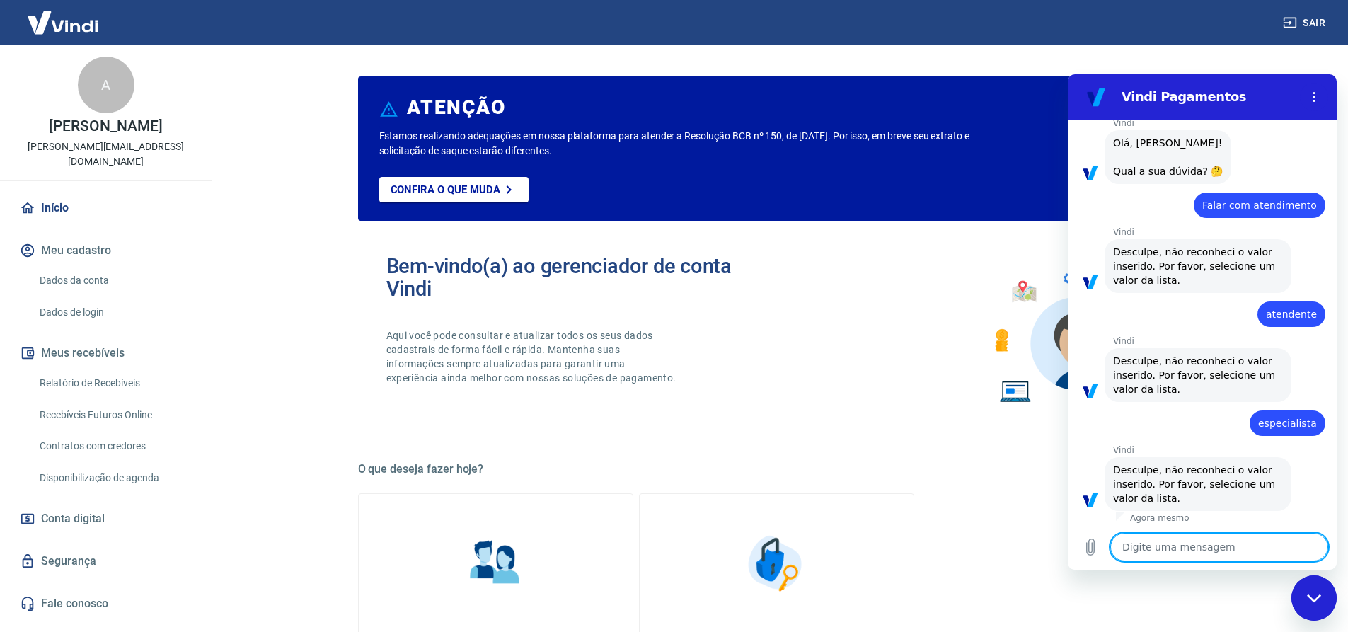
scroll to position [67, 0]
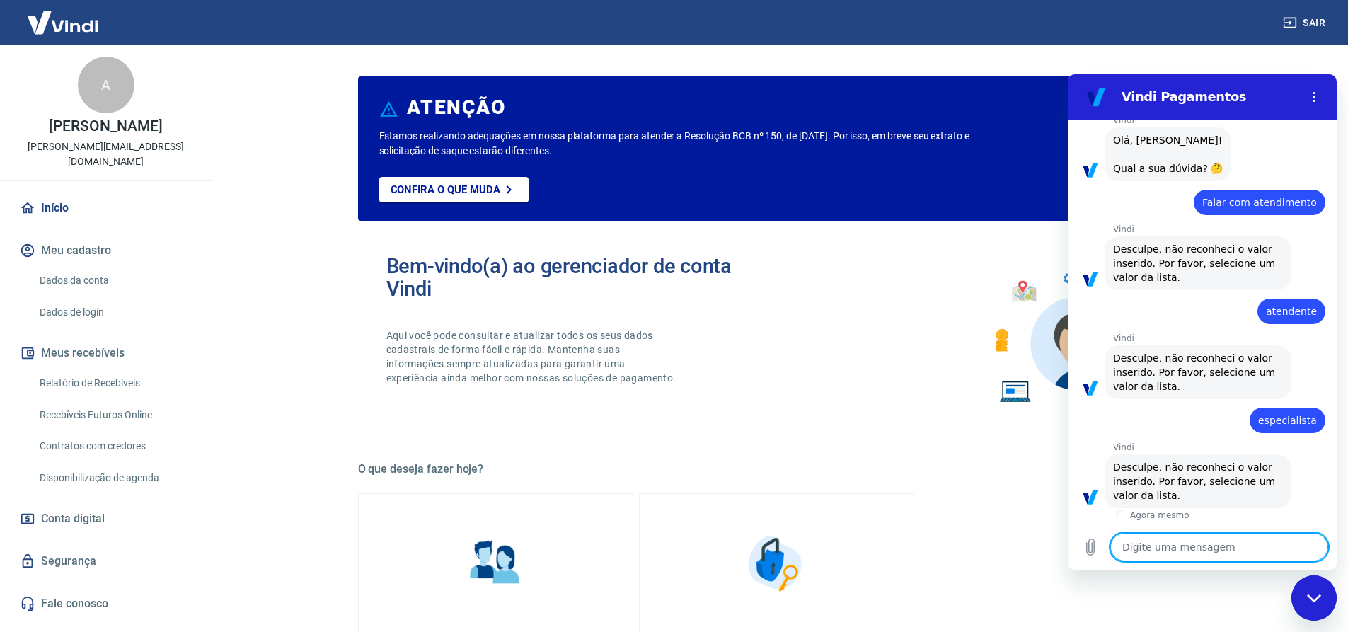
type textarea "e"
type textarea "x"
type textarea "es"
type textarea "x"
type textarea "esp"
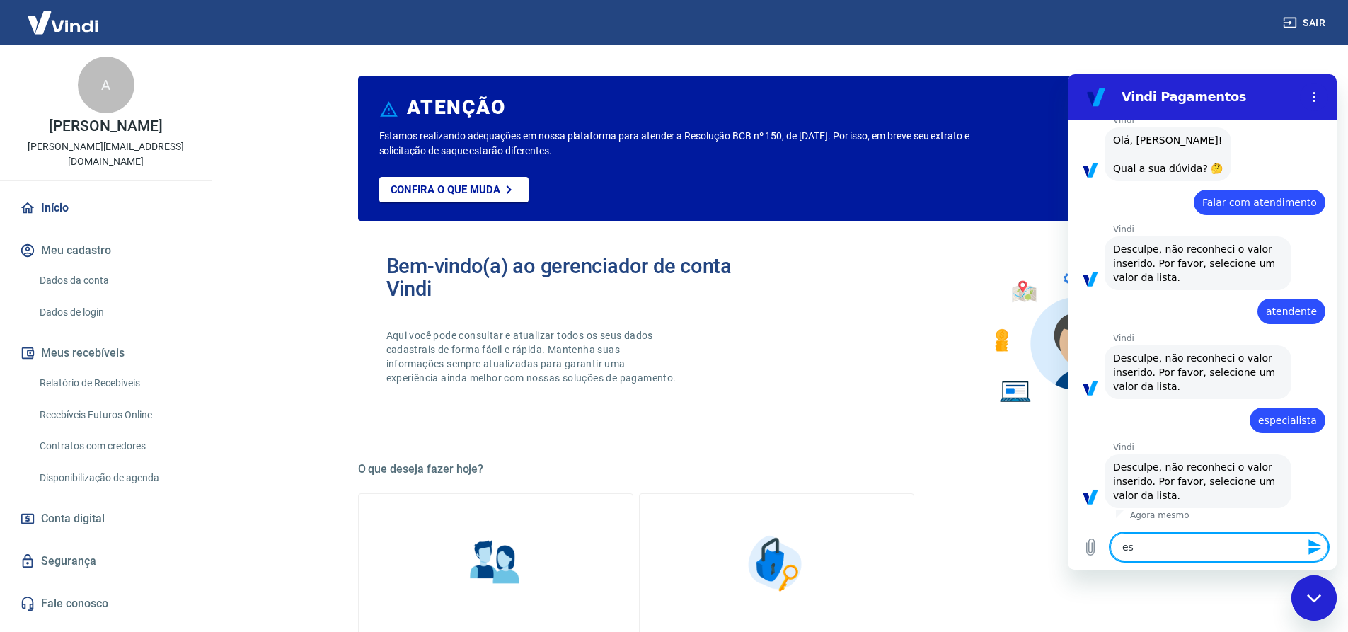
type textarea "x"
type textarea "espe"
type textarea "x"
type textarea "espec"
type textarea "x"
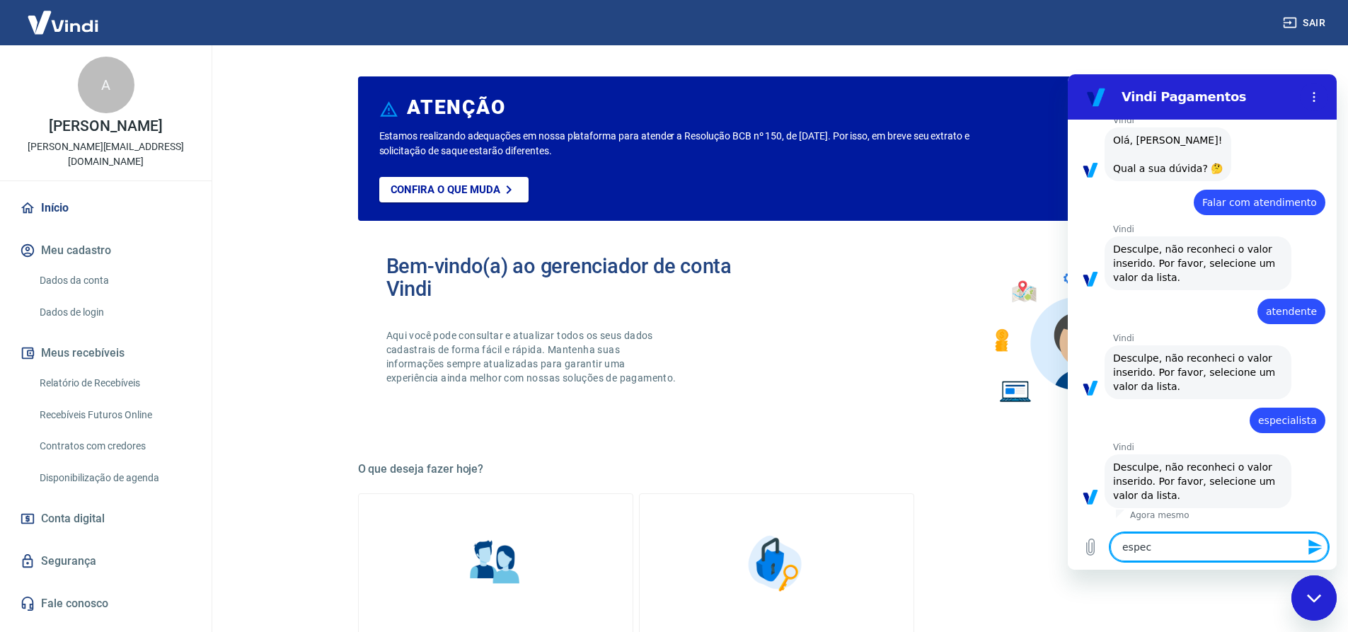
type textarea "especi"
type textarea "x"
type textarea "especia"
type textarea "x"
type textarea "especial"
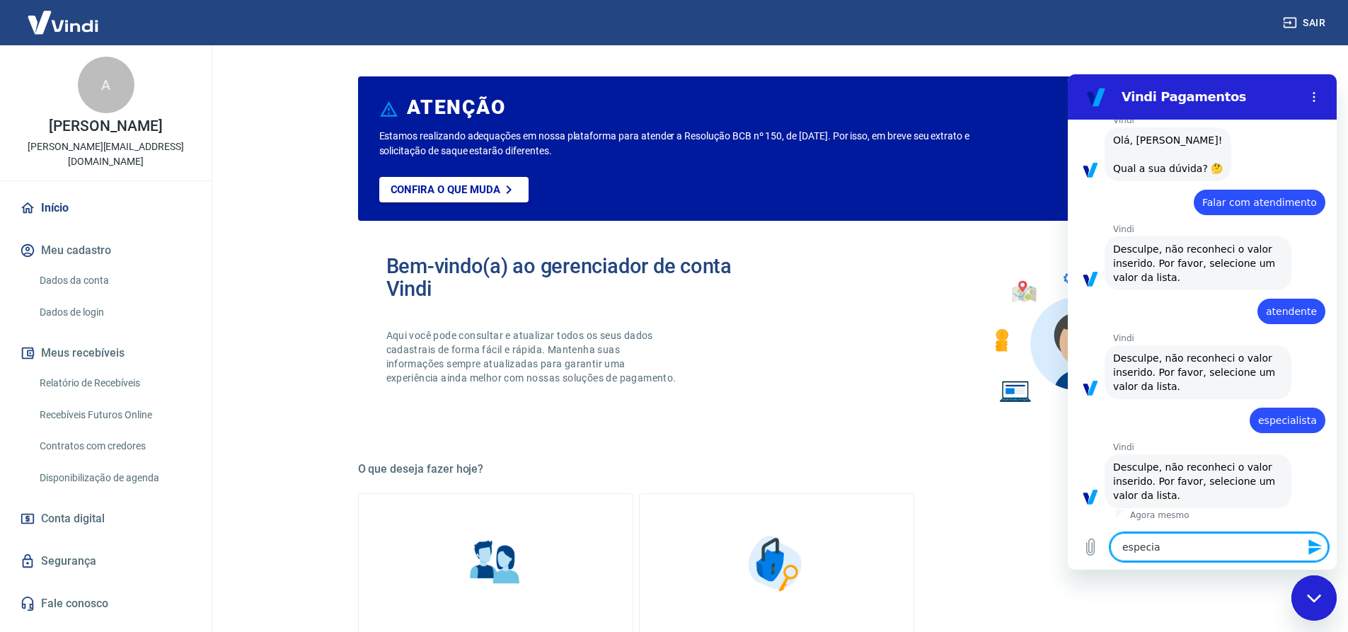
type textarea "x"
type textarea "especiali"
type textarea "x"
type textarea "especialis"
type textarea "x"
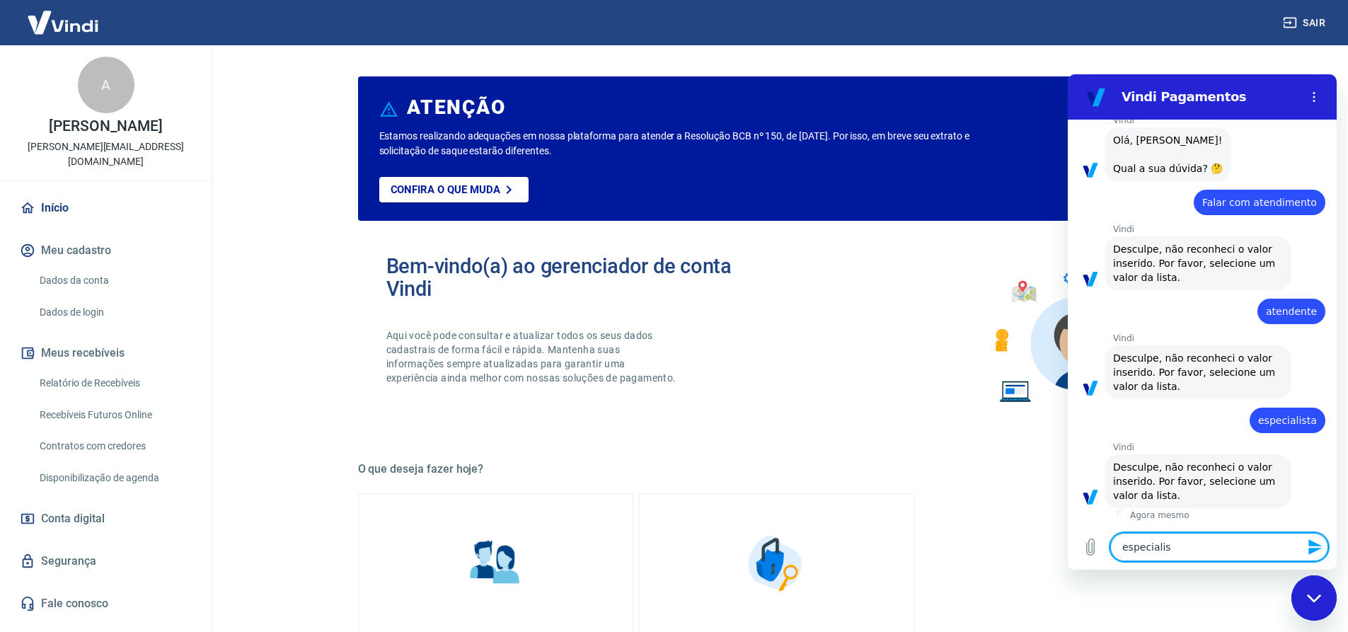
type textarea "especialist"
type textarea "x"
type textarea "especialista"
type textarea "x"
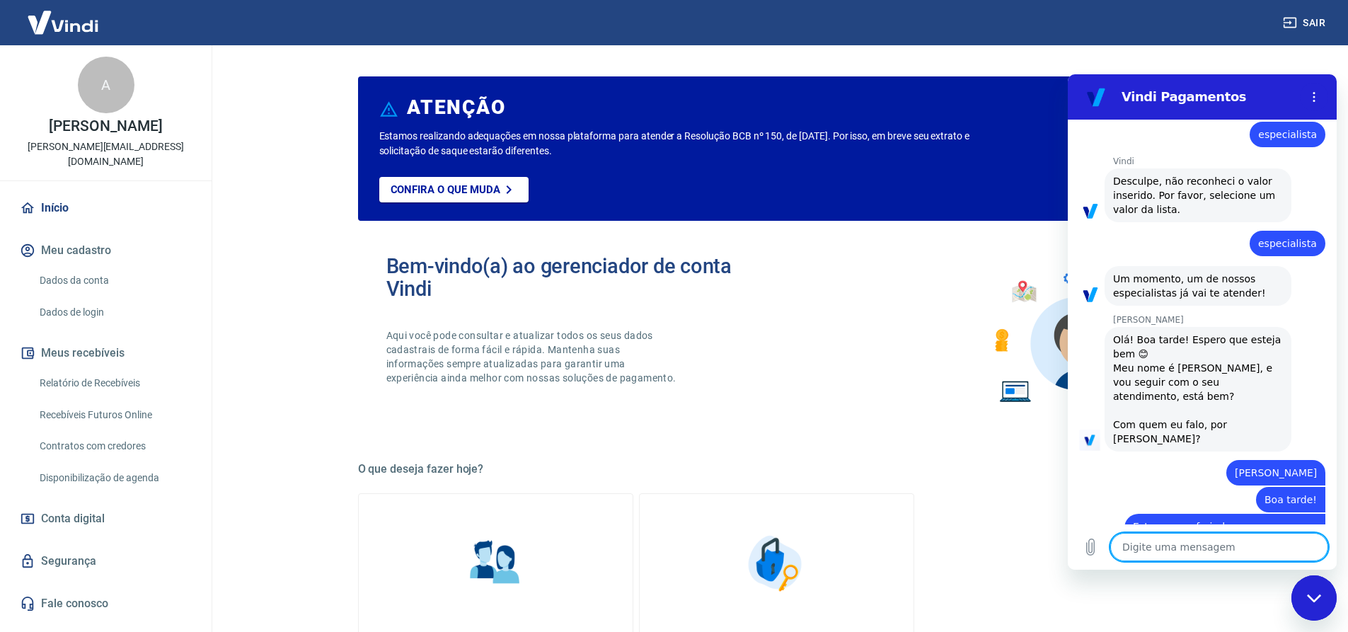
scroll to position [356, 0]
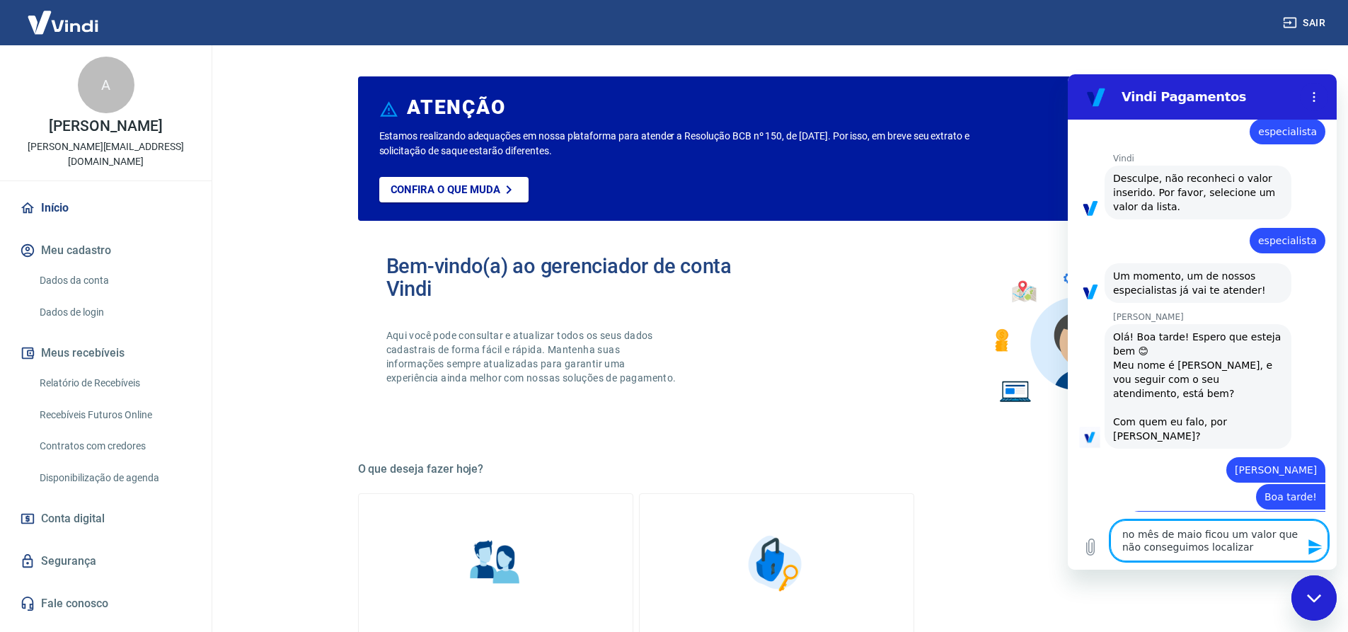
click at [1260, 534] on textarea "no mês de maio ficou um valor que não conseguimos localizar" at bounding box center [1220, 540] width 218 height 41
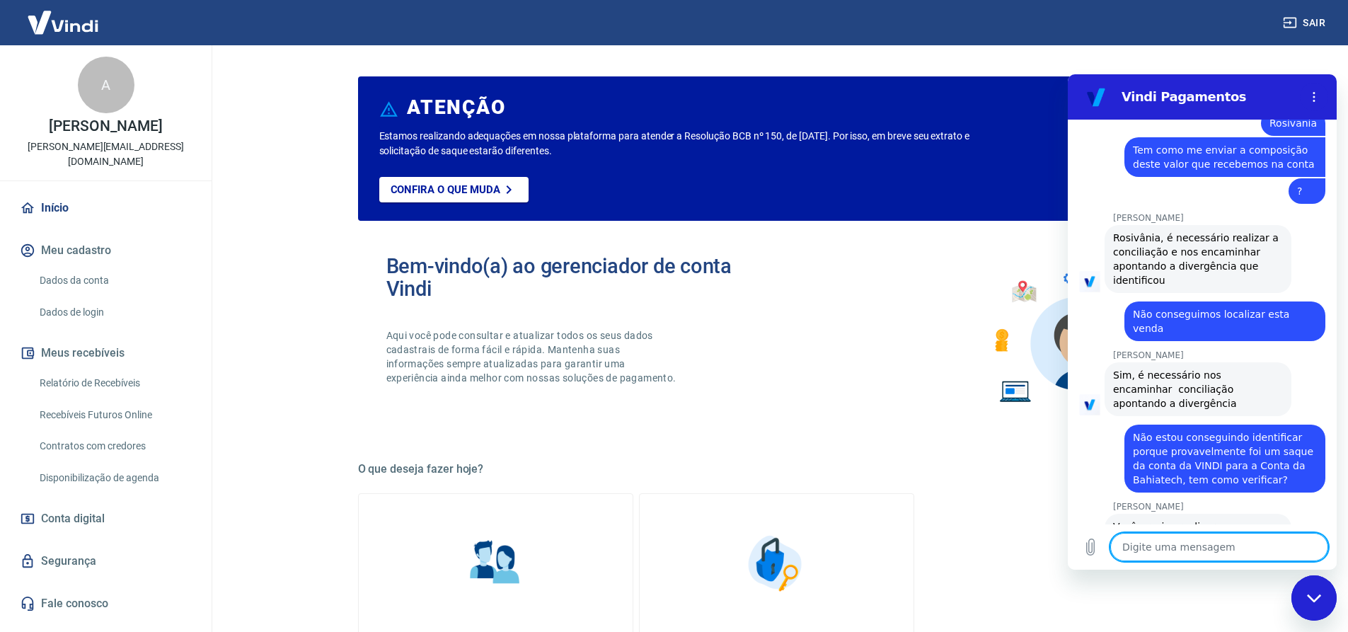
scroll to position [965, 0]
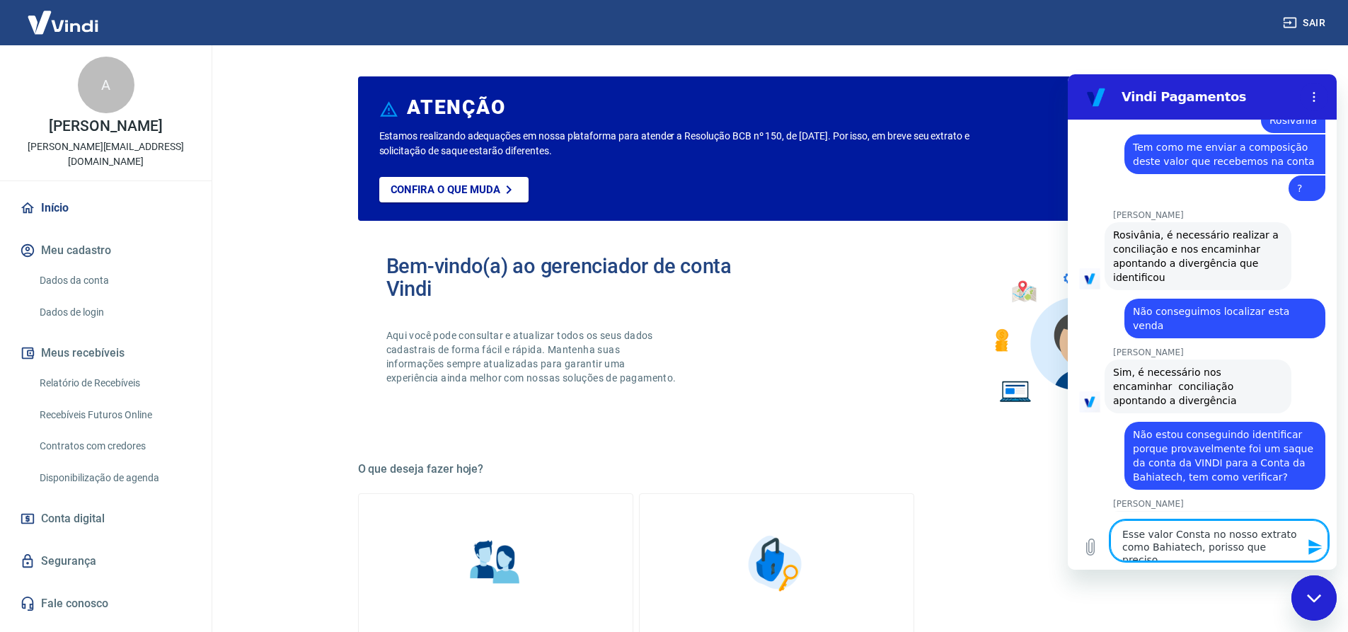
click at [1211, 551] on textarea "Esse valor Consta no nosso extrato como Bahiatech, porisso que preciso" at bounding box center [1220, 540] width 218 height 41
drag, startPoint x: 1283, startPoint y: 546, endPoint x: 1067, endPoint y: 524, distance: 216.9
click html "Vindi Pagamentos 17:41 diz: BOA TARDE! Enviado · 17:41 [PERSON_NAME] diz: [PERS…"
click at [1197, 550] on textarea "Não estou informndo sobre divergencia" at bounding box center [1220, 547] width 218 height 28
click at [1189, 550] on textarea "Não estou informando sobre divergencia" at bounding box center [1220, 540] width 218 height 41
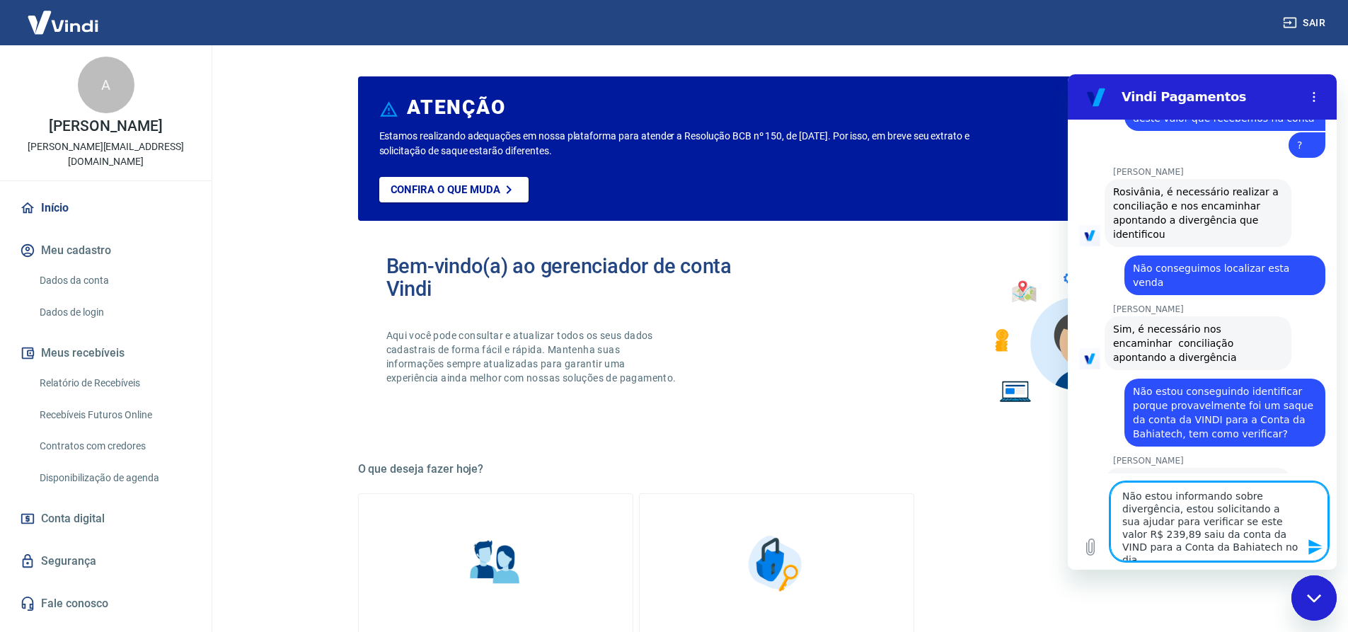
scroll to position [1016, 0]
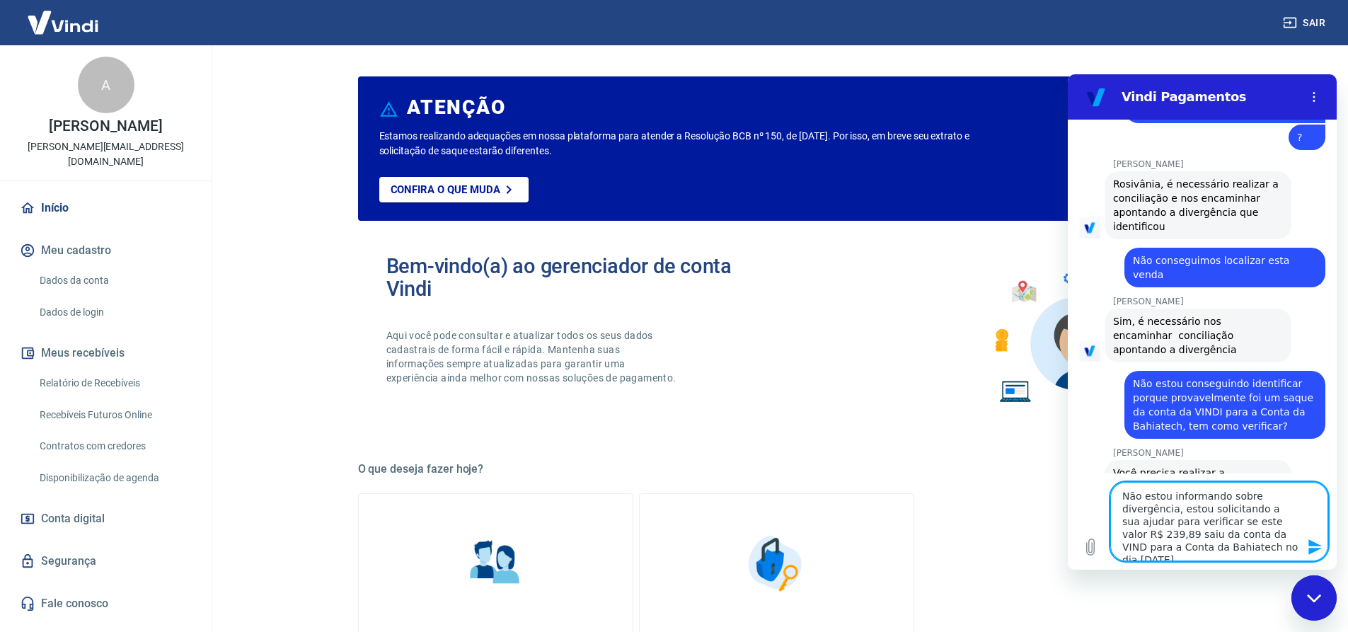
drag, startPoint x: 1188, startPoint y: 549, endPoint x: 1268, endPoint y: 450, distance: 126.8
click at [1268, 460] on div "[PERSON_NAME] diz: Você precisa realizar a conciliação, e visualizar os crédito…" at bounding box center [1198, 501] width 187 height 82
drag, startPoint x: 124, startPoint y: 474, endPoint x: 1145, endPoint y: 594, distance: 1028.3
click at [1106, 608] on div "Informações pessoais Gestão de dados cadastrais, envio de documentos, alteração…" at bounding box center [777, 609] width 838 height 232
click at [1289, 546] on textarea "Não estou informando sobre divergência, estou solicitando a sua ajudar para ver…" at bounding box center [1220, 521] width 218 height 79
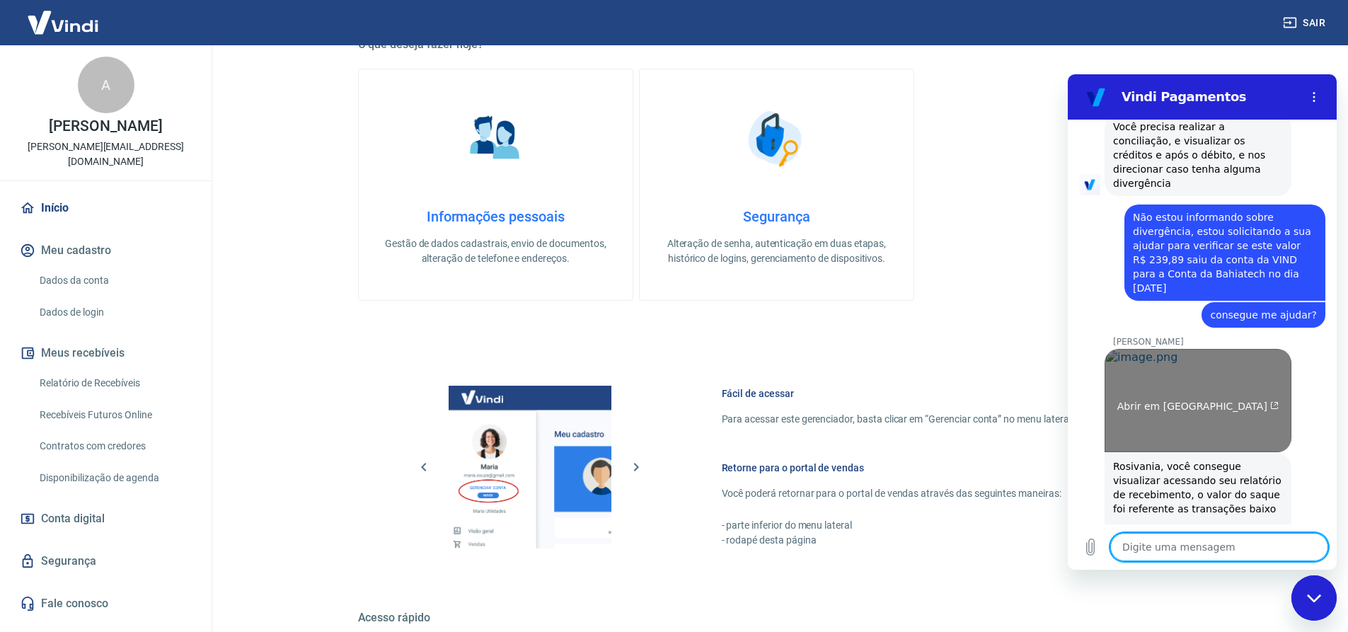
scroll to position [1387, 0]
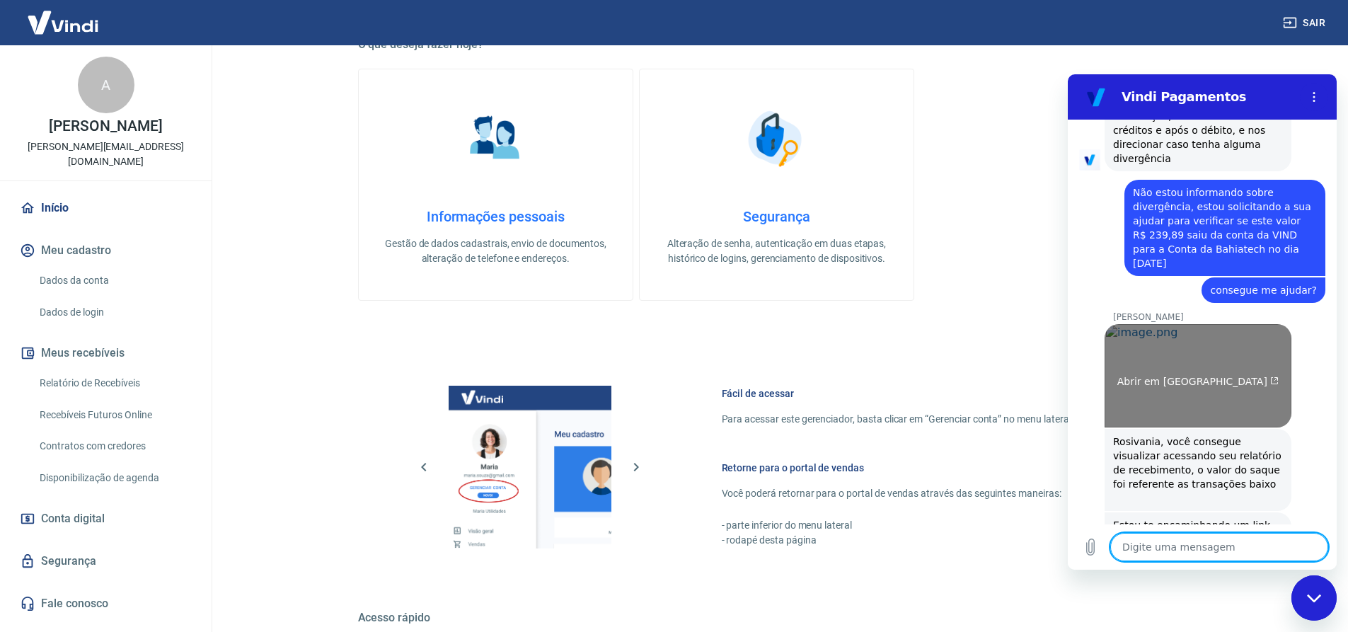
click at [1177, 324] on link "Abrir em [GEOGRAPHIC_DATA]" at bounding box center [1198, 375] width 187 height 103
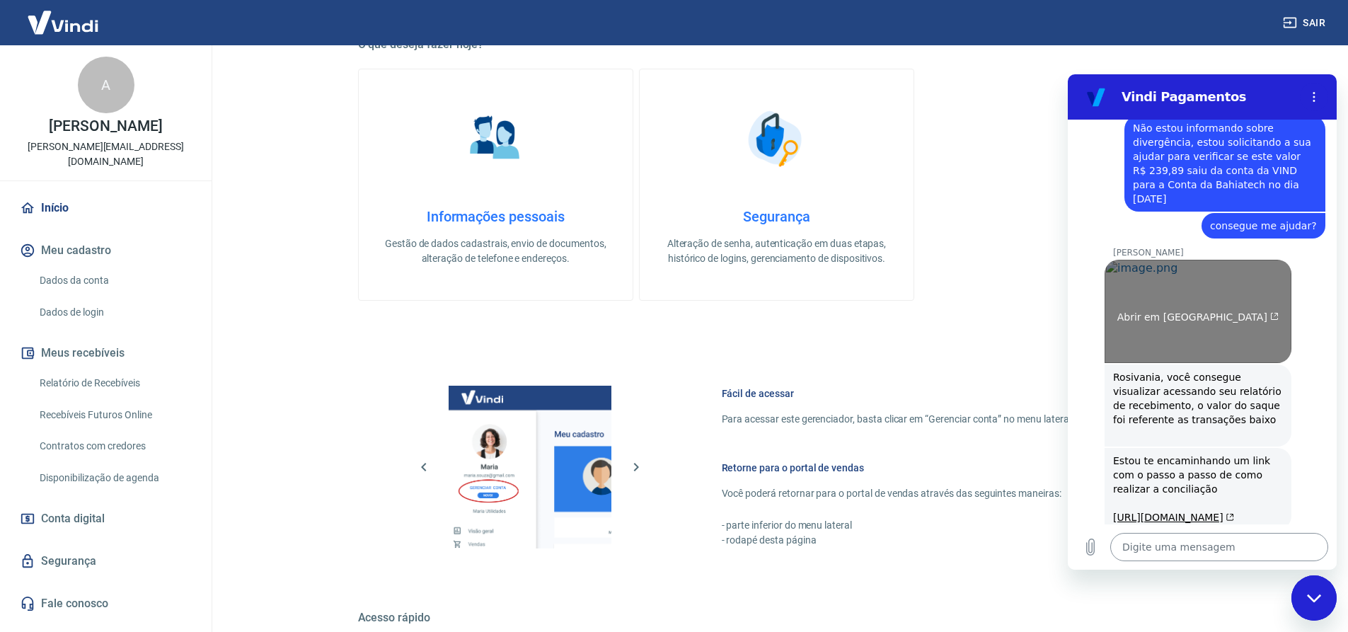
scroll to position [1457, 0]
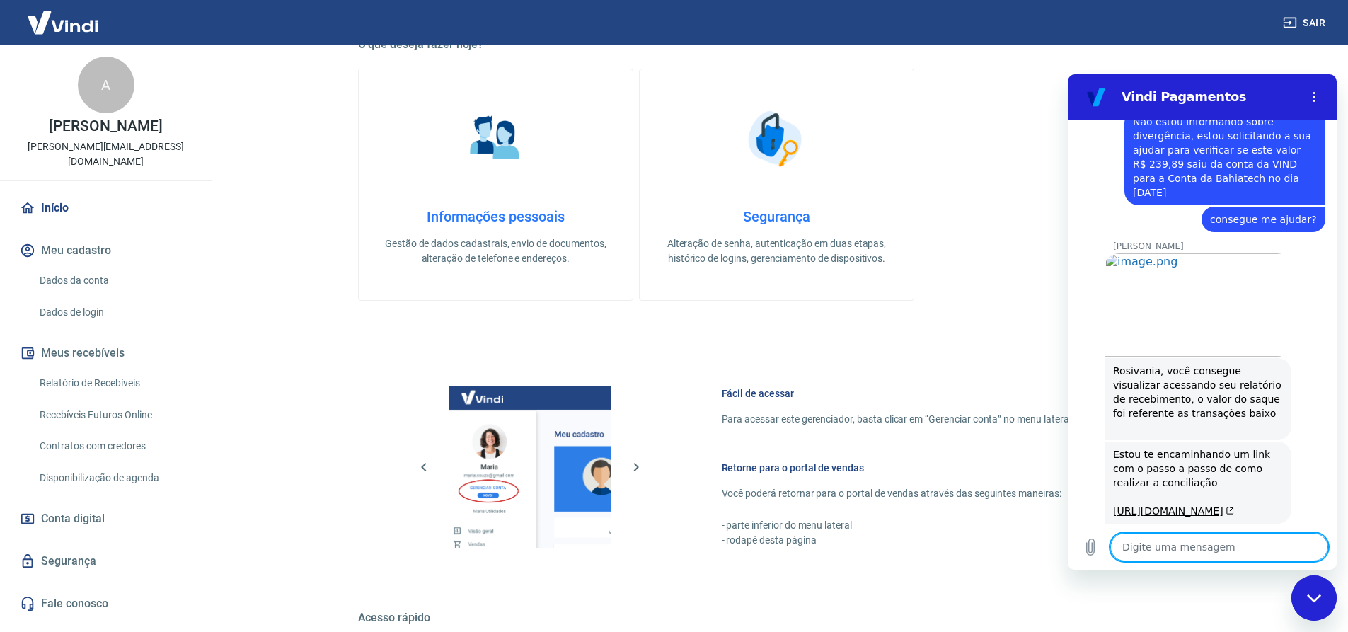
click at [1221, 552] on textarea at bounding box center [1220, 547] width 218 height 28
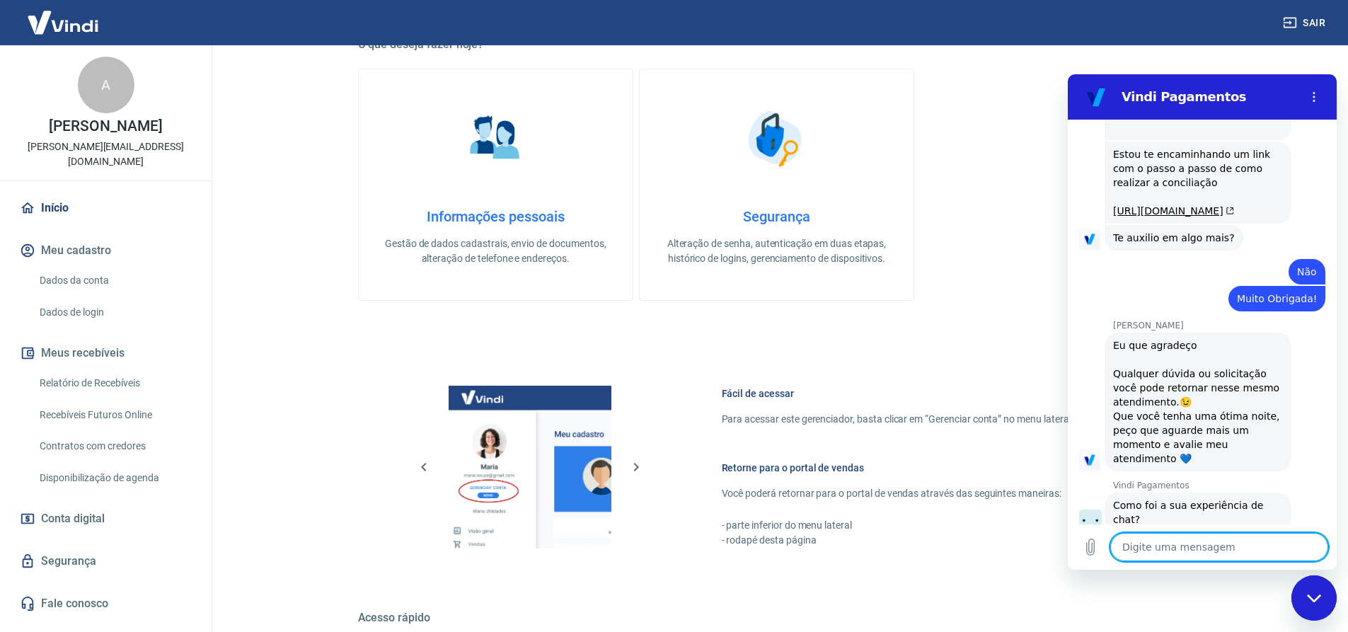
scroll to position [618, 0]
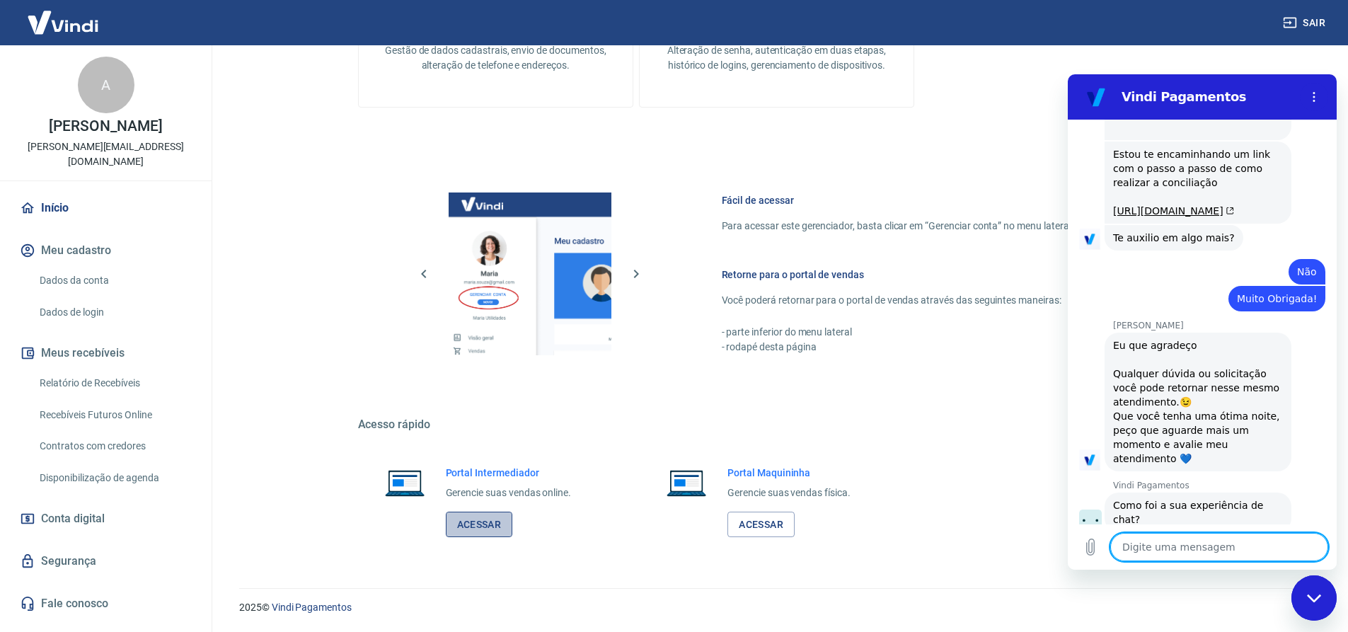
click at [474, 519] on link "Acessar" at bounding box center [479, 525] width 67 height 26
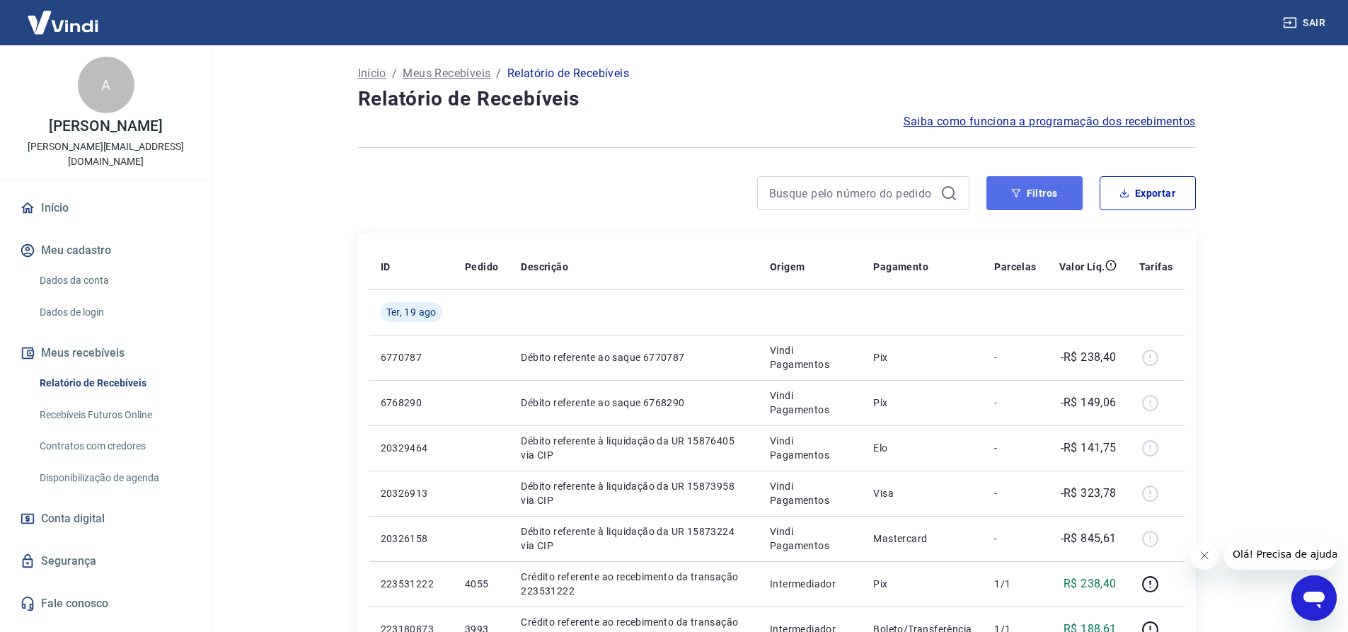
click at [1016, 193] on icon "button" at bounding box center [1016, 193] width 10 height 10
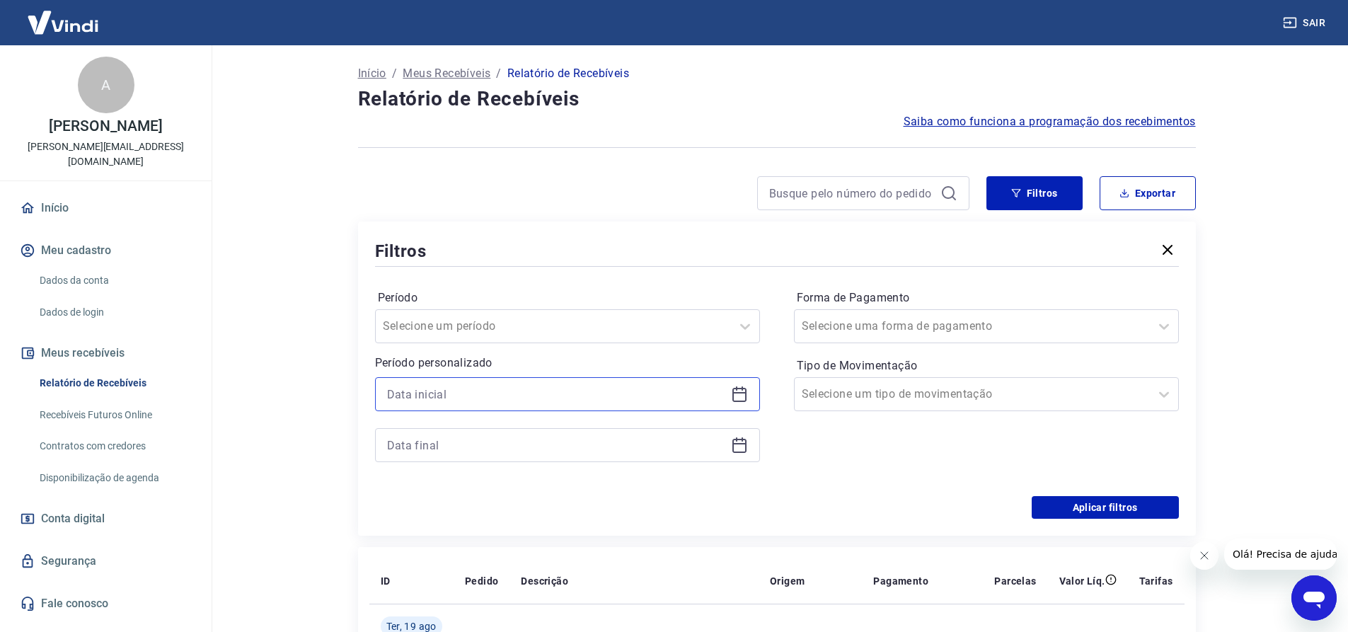
click at [508, 391] on input at bounding box center [556, 394] width 338 height 21
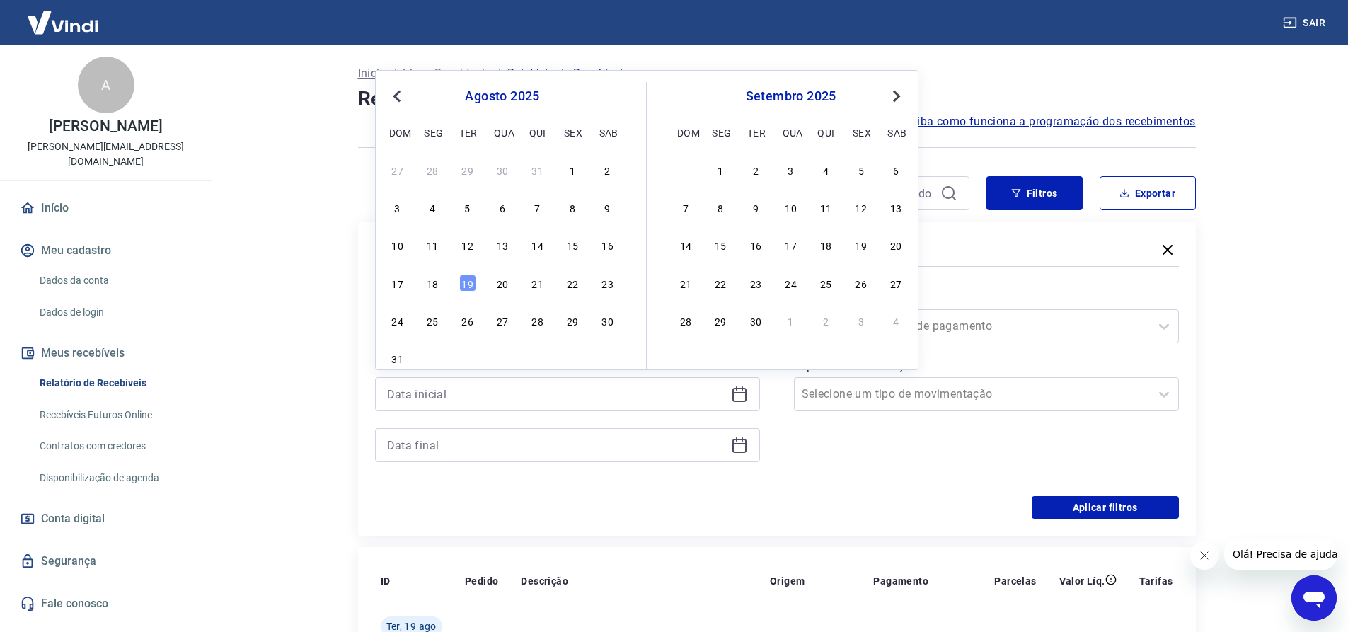
click at [394, 98] on button "Previous Month" at bounding box center [397, 96] width 17 height 17
click at [432, 207] on div "5" at bounding box center [432, 207] width 17 height 17
type input "05/05/2025"
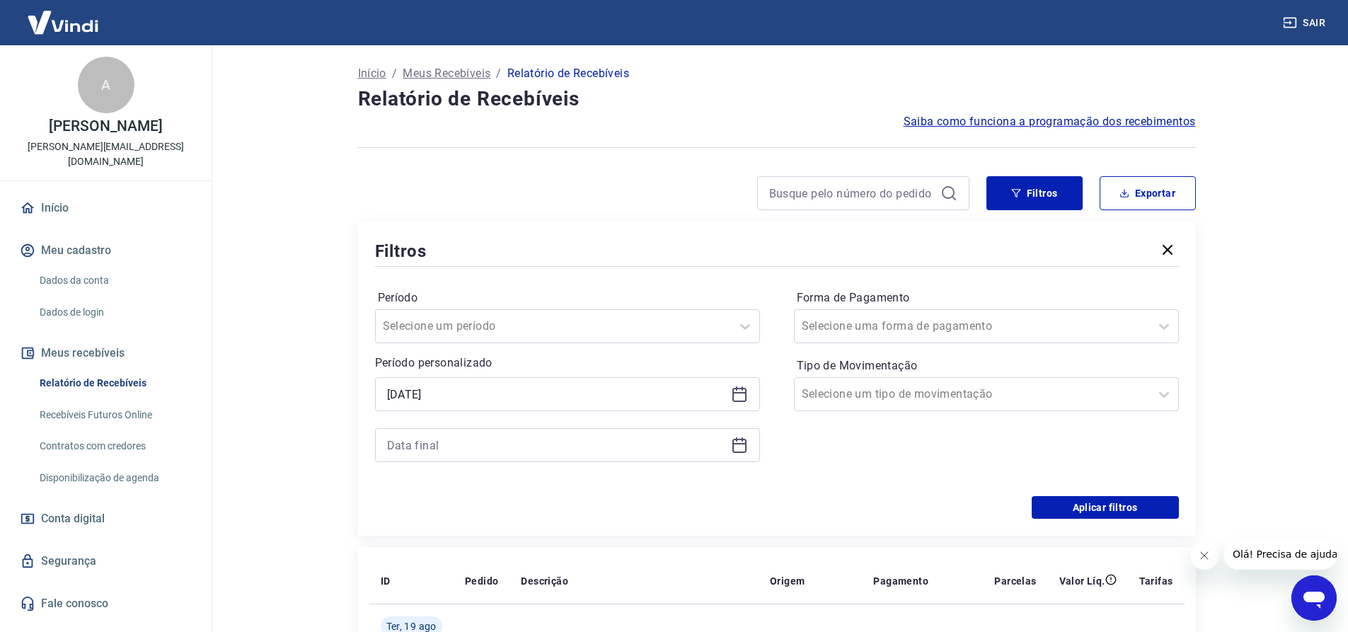
click at [432, 206] on div at bounding box center [664, 193] width 612 height 34
drag, startPoint x: 452, startPoint y: 453, endPoint x: 449, endPoint y: 445, distance: 8.6
click at [452, 453] on input at bounding box center [556, 445] width 338 height 21
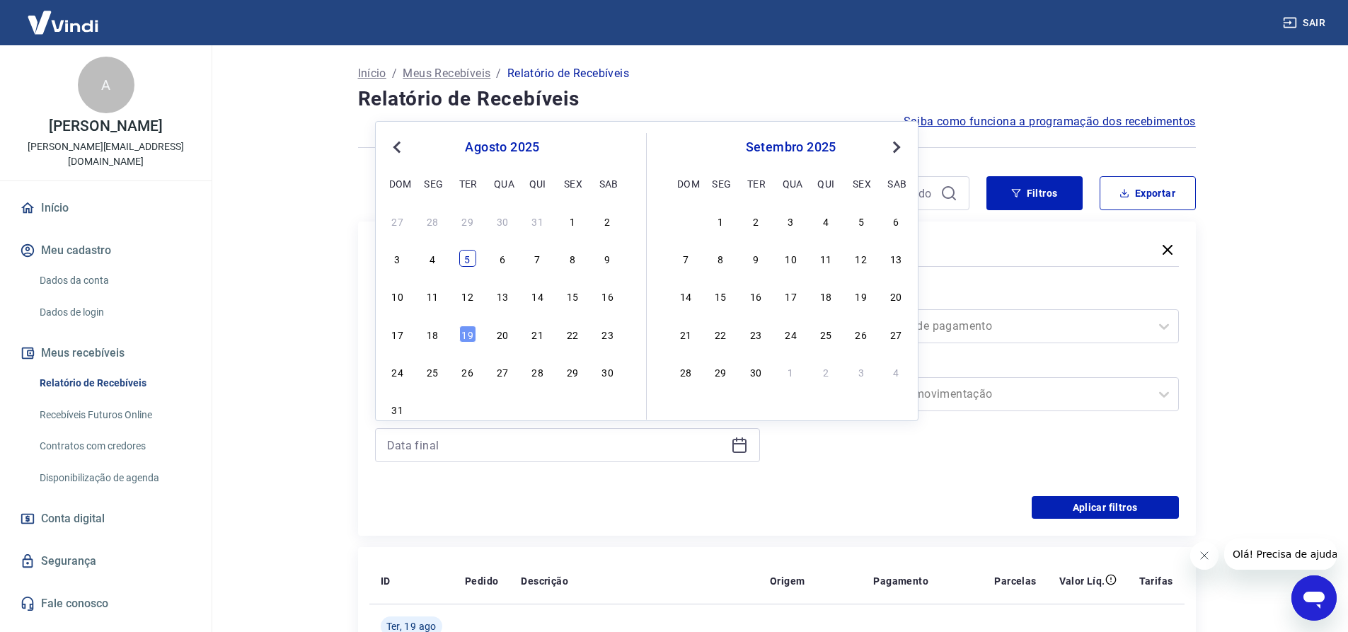
click at [466, 259] on div "5" at bounding box center [467, 258] width 17 height 17
click at [466, 258] on div "Filtros" at bounding box center [777, 251] width 804 height 25
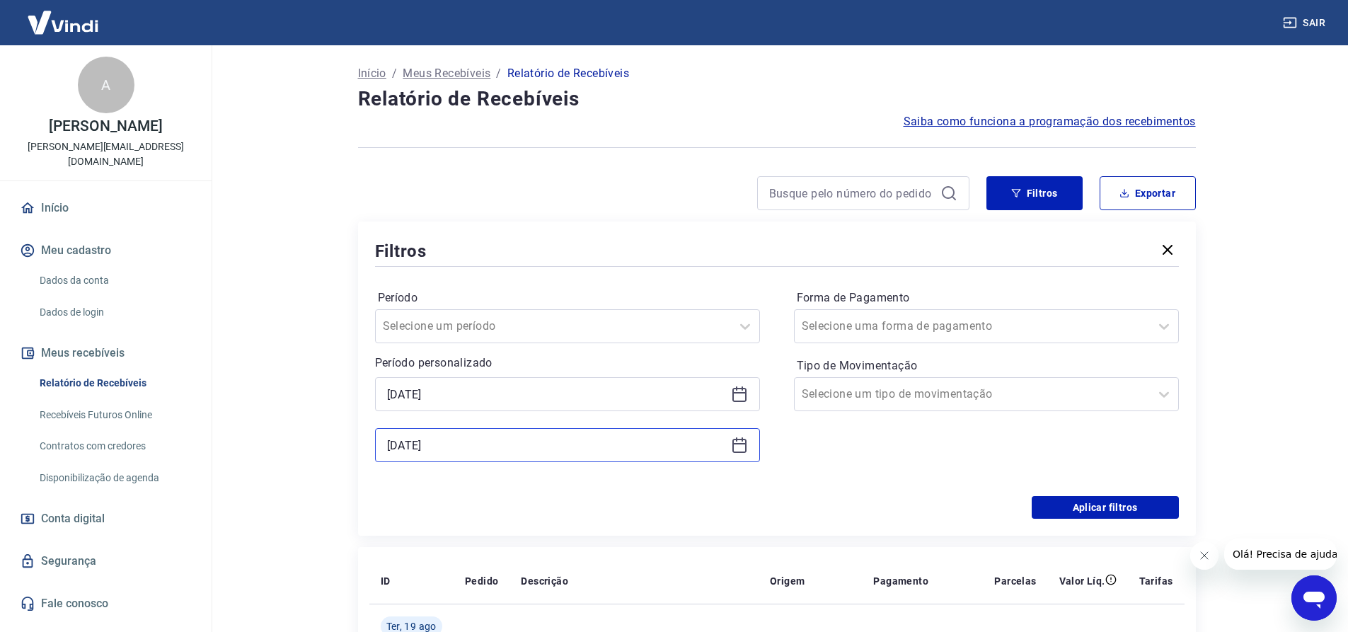
click at [489, 452] on input "05/08/2025" at bounding box center [556, 445] width 338 height 21
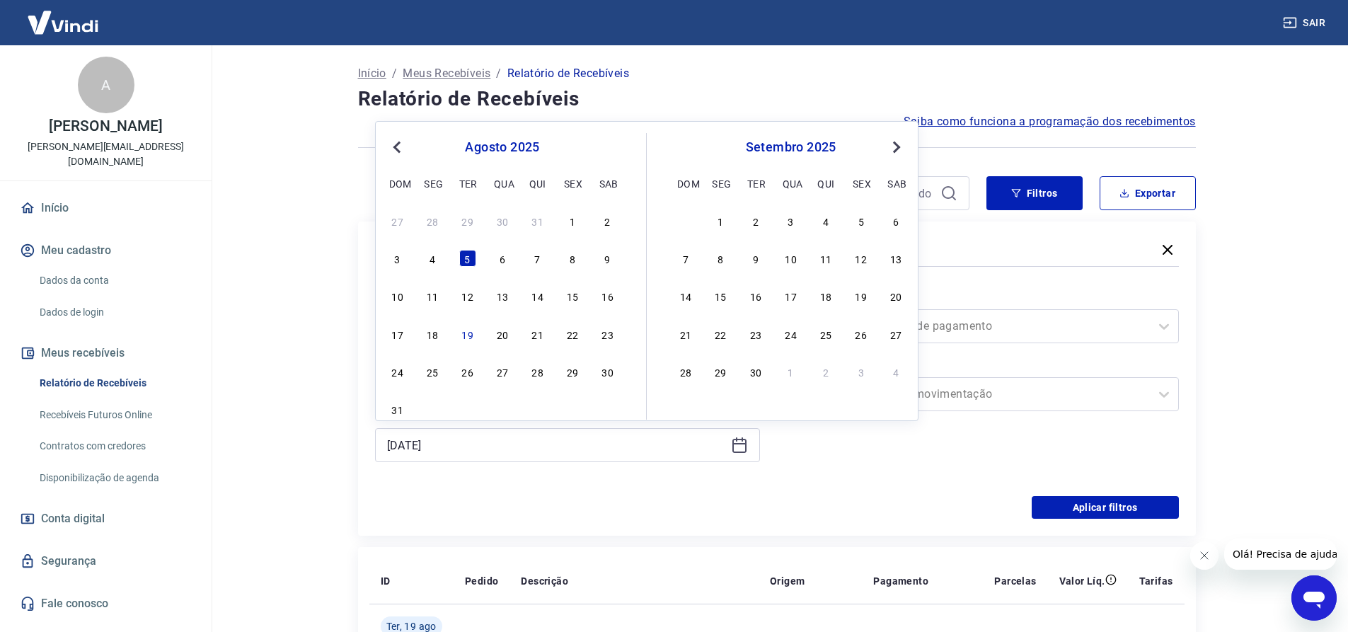
click at [398, 151] on span "Previous Month" at bounding box center [398, 147] width 0 height 16
click at [426, 257] on div "5" at bounding box center [432, 258] width 17 height 17
type input "05/05/2025"
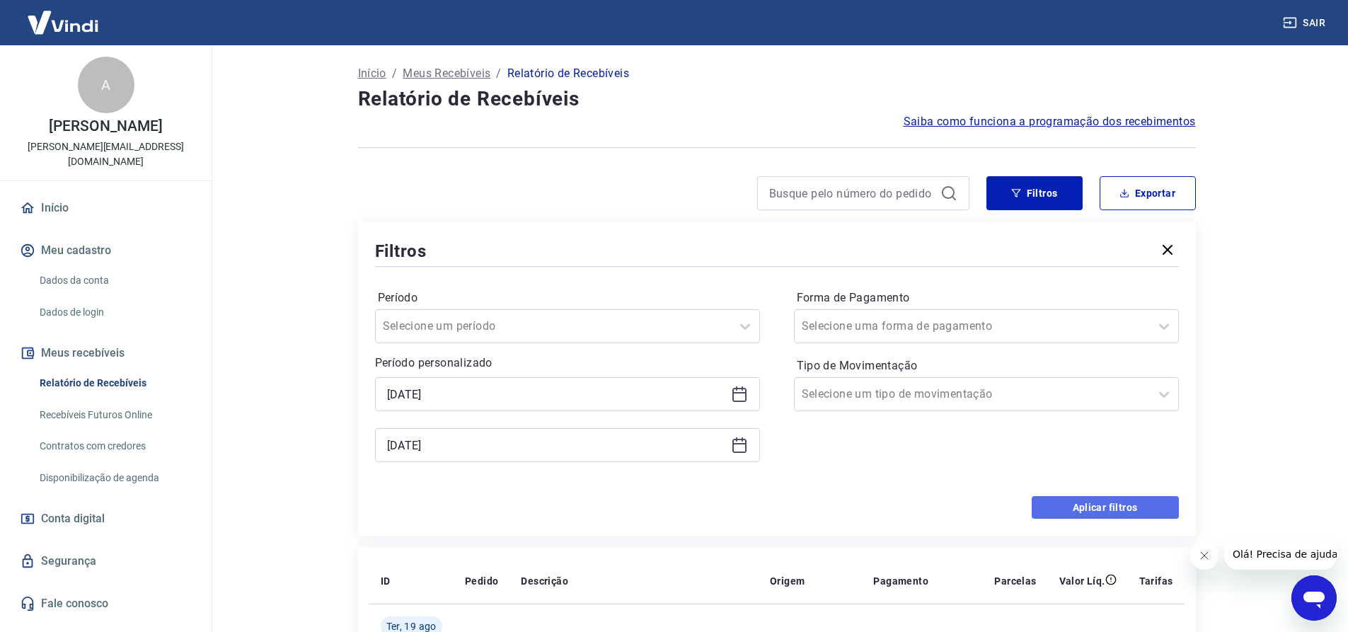
click at [1115, 512] on button "Aplicar filtros" at bounding box center [1105, 507] width 147 height 23
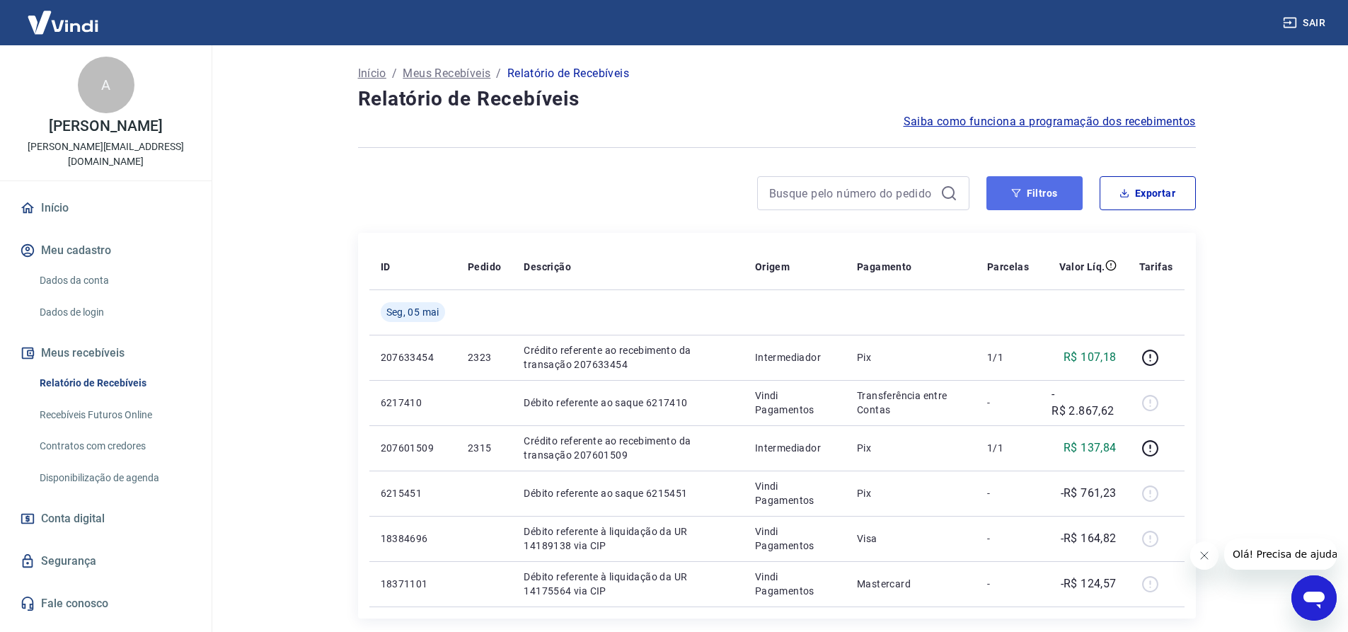
click at [1036, 196] on button "Filtros" at bounding box center [1035, 193] width 96 height 34
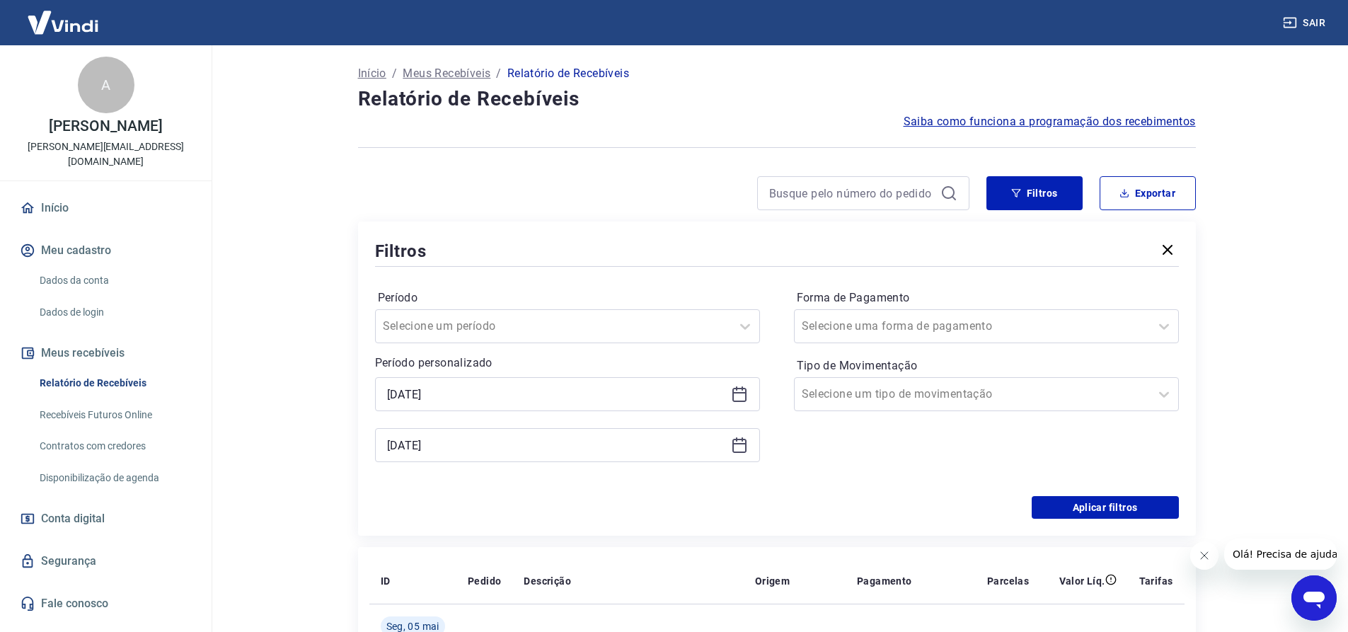
click at [739, 393] on icon at bounding box center [740, 392] width 14 height 1
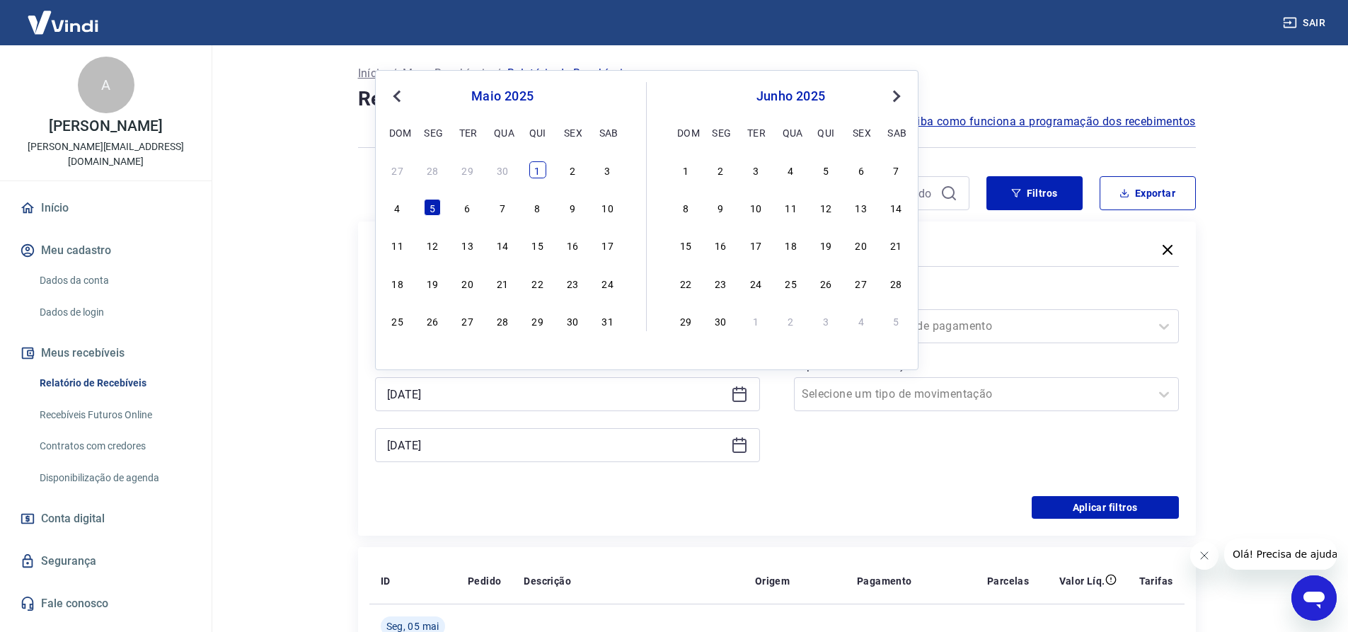
click at [535, 172] on div "1" at bounding box center [537, 169] width 17 height 17
type input "01/05/2025"
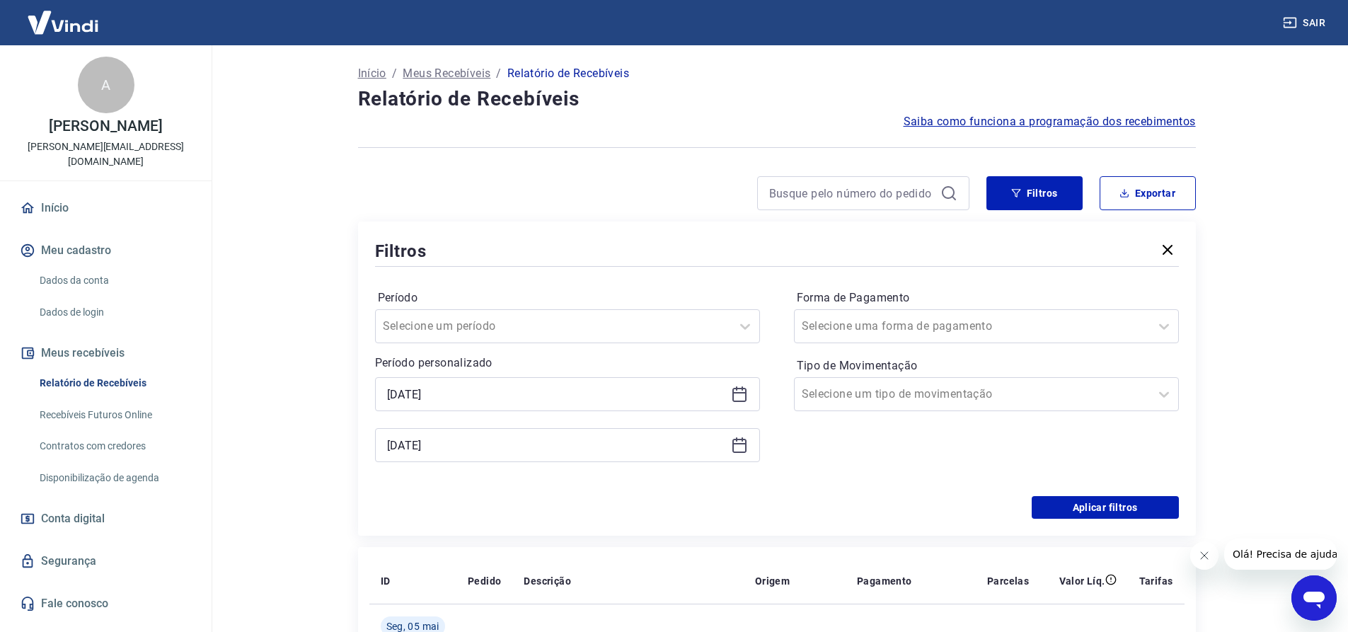
click at [740, 441] on icon at bounding box center [739, 445] width 17 height 17
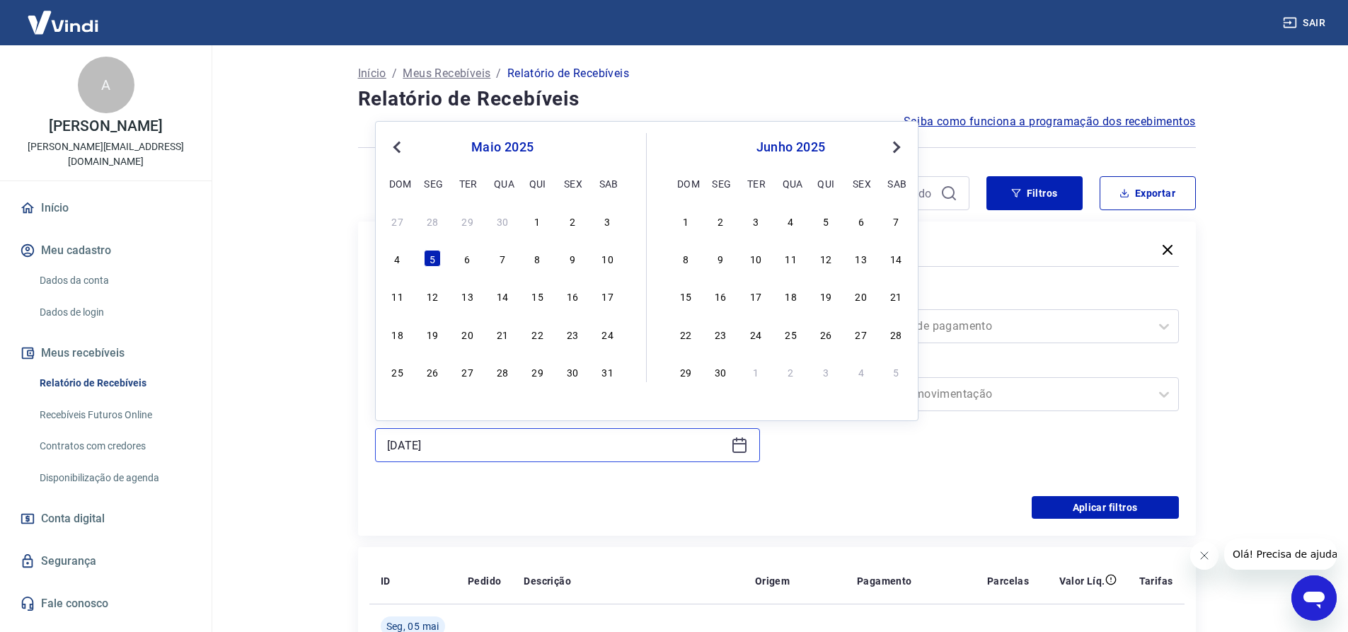
click at [603, 444] on input "05/05/2025" at bounding box center [556, 445] width 338 height 21
click at [1100, 505] on button "Aplicar filtros" at bounding box center [1105, 507] width 147 height 23
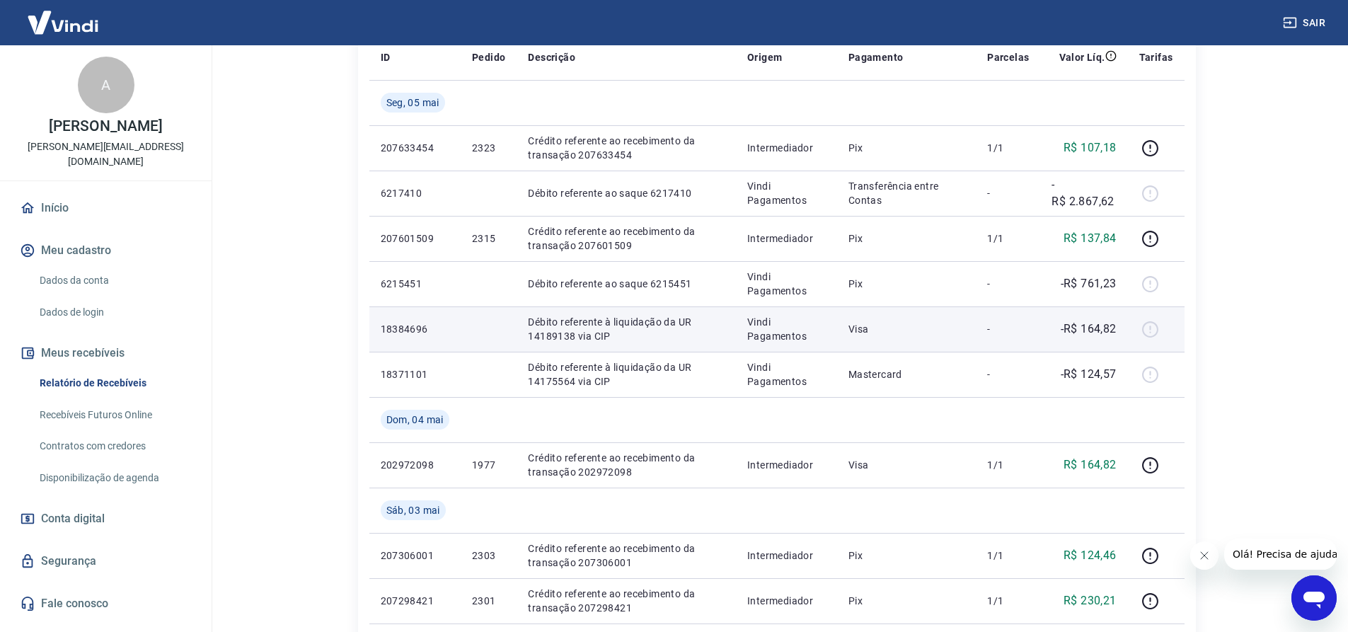
scroll to position [283, 0]
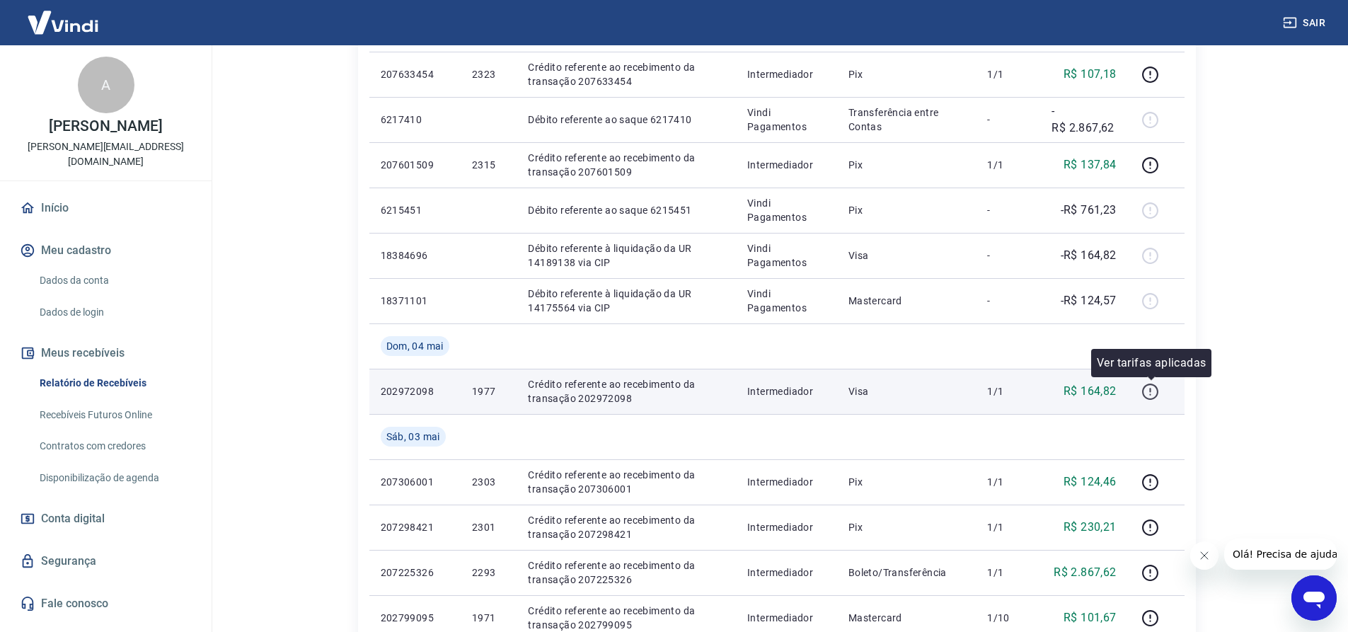
click at [1154, 391] on icon "button" at bounding box center [1151, 392] width 18 height 18
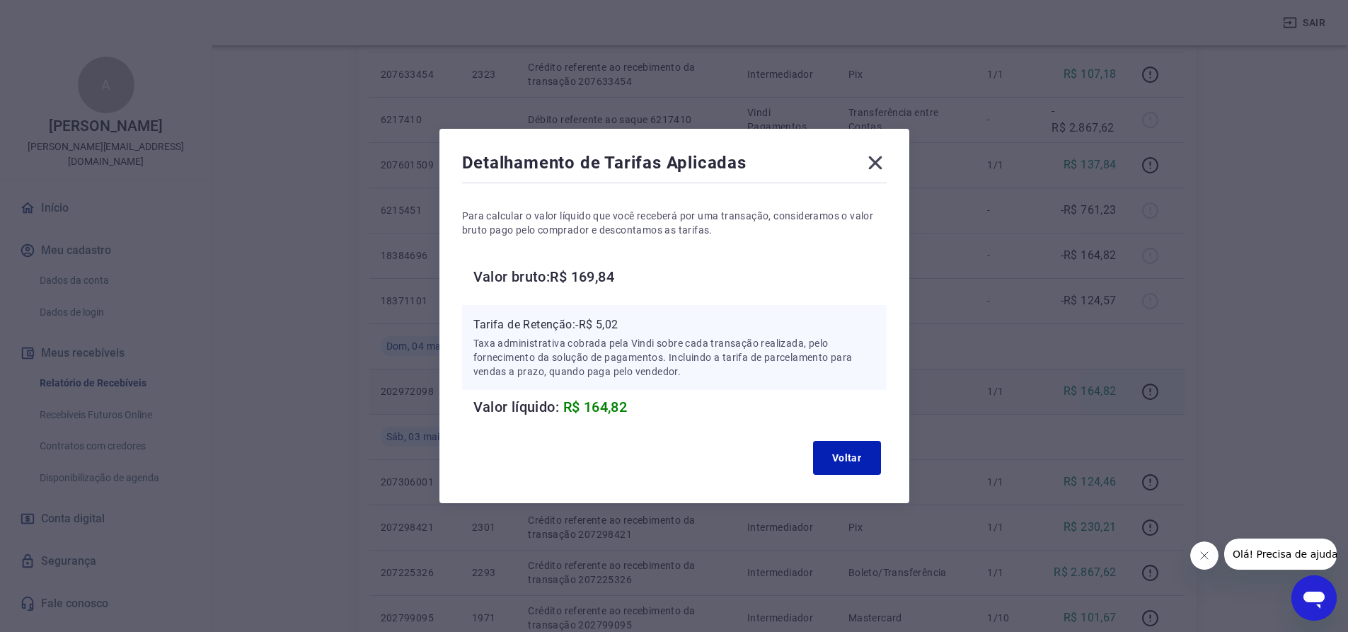
click at [887, 163] on icon at bounding box center [875, 162] width 23 height 23
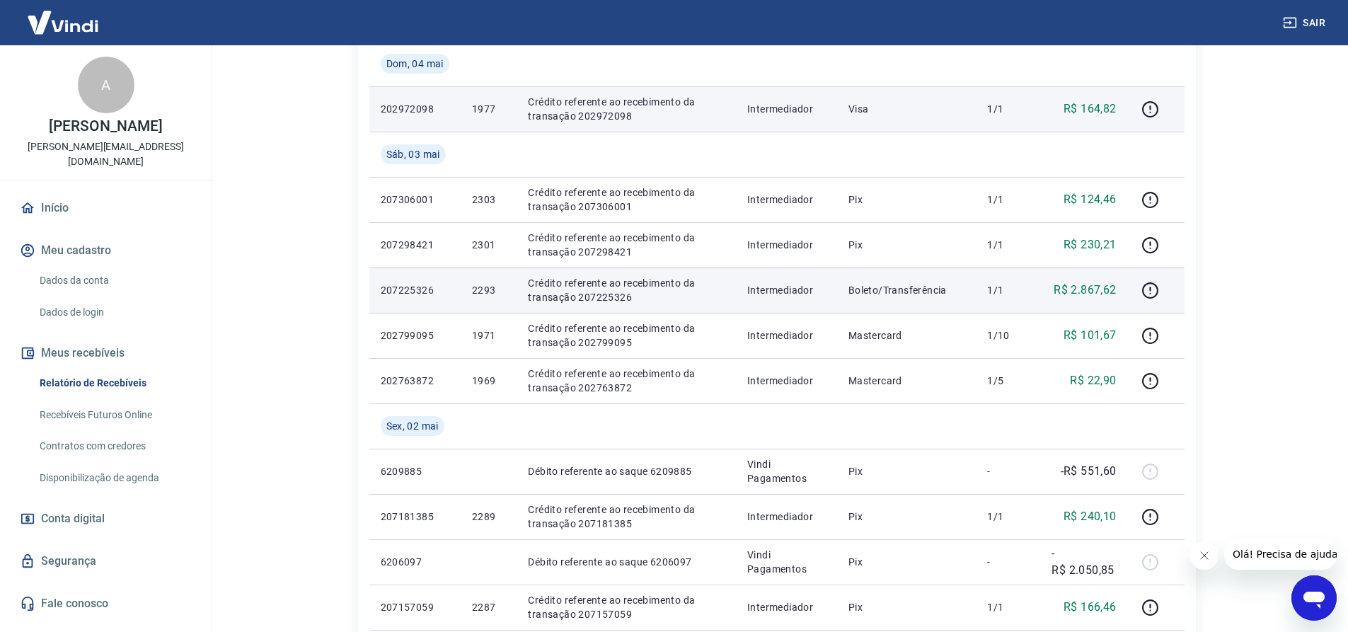
scroll to position [566, 0]
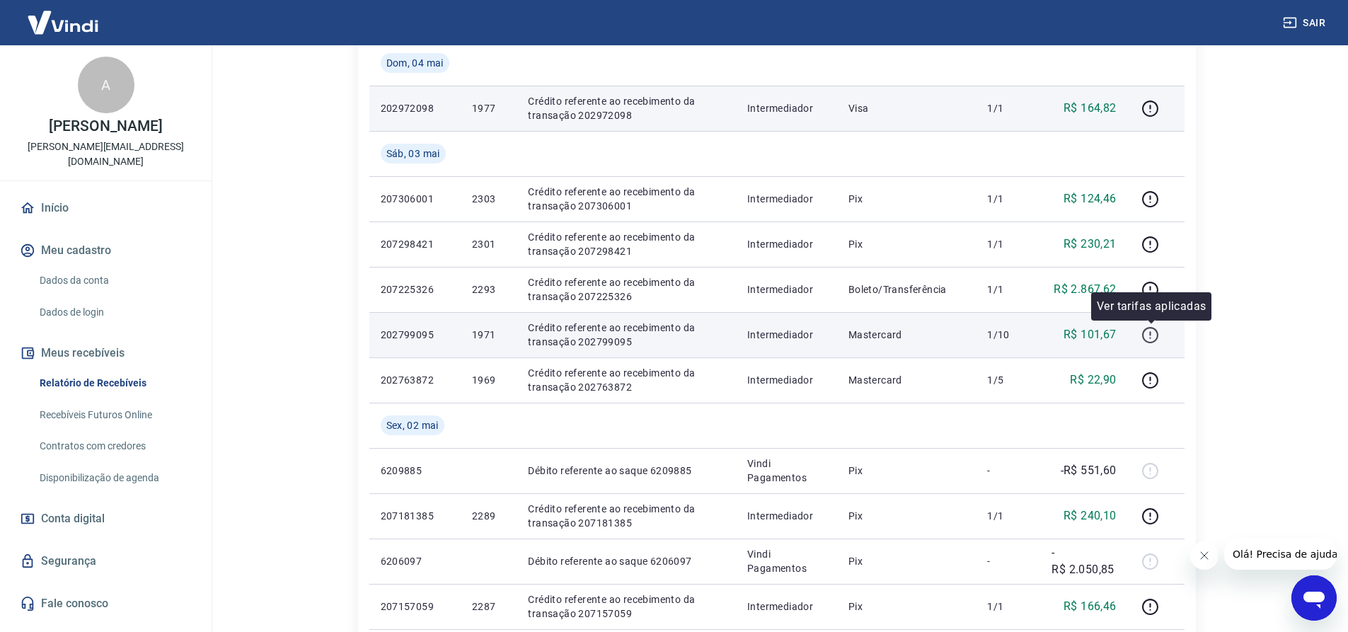
click at [1150, 335] on icon "button" at bounding box center [1151, 335] width 18 height 18
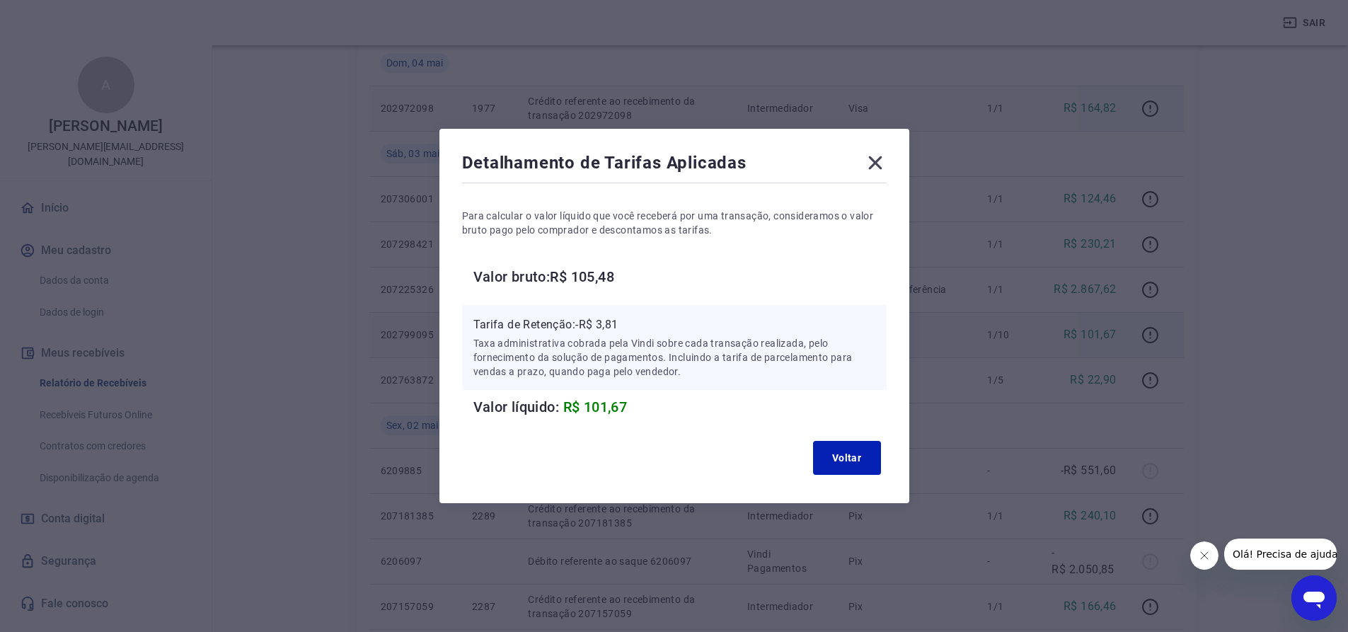
click at [882, 159] on icon at bounding box center [875, 162] width 23 height 23
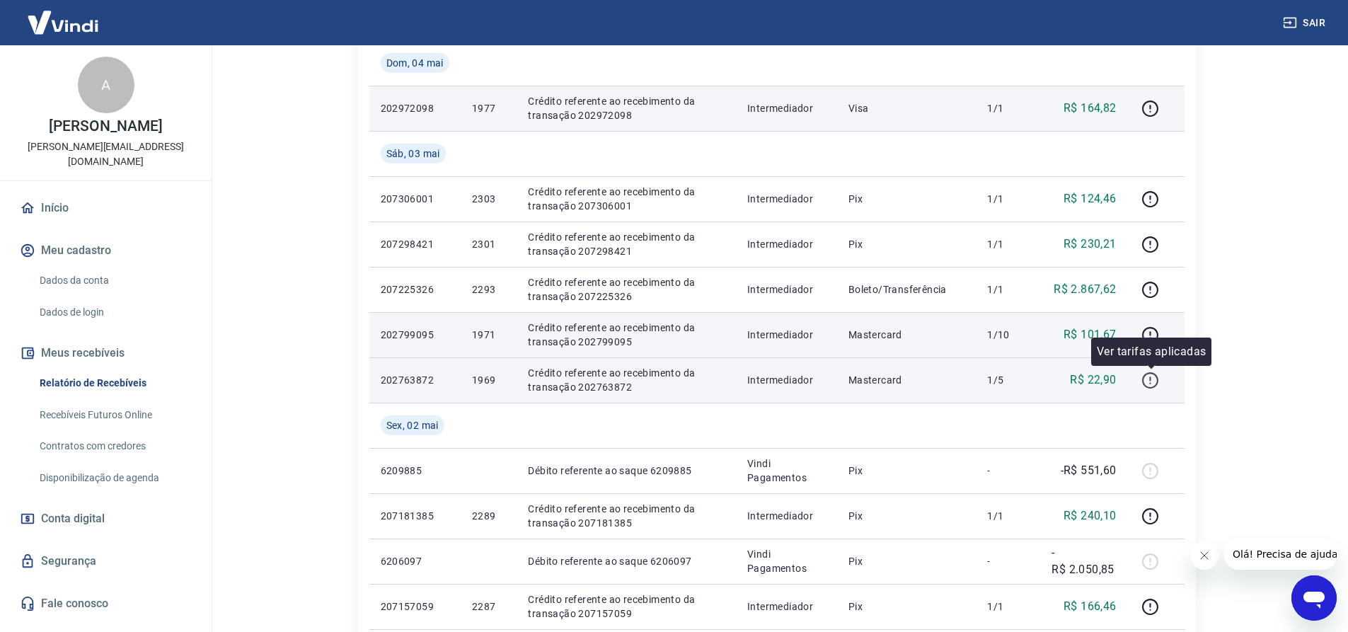
click at [1156, 379] on icon "button" at bounding box center [1151, 381] width 18 height 18
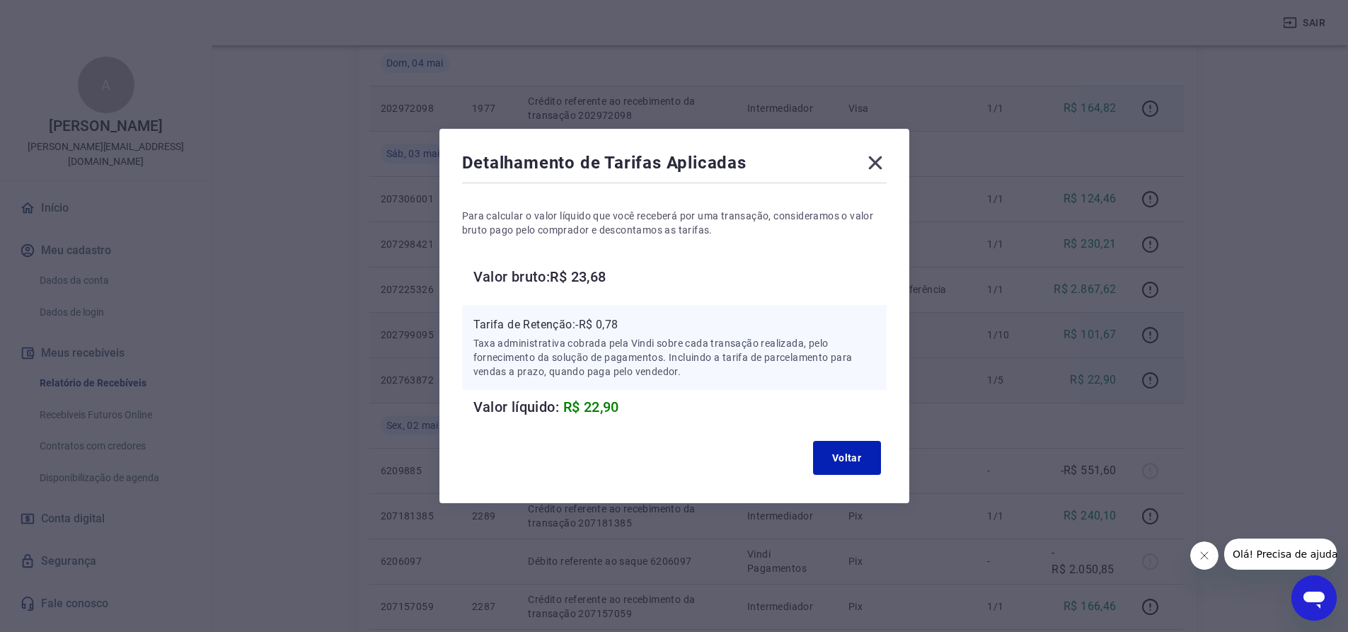
click at [882, 167] on icon at bounding box center [874, 162] width 13 height 13
